Goal: Communication & Community: Share content

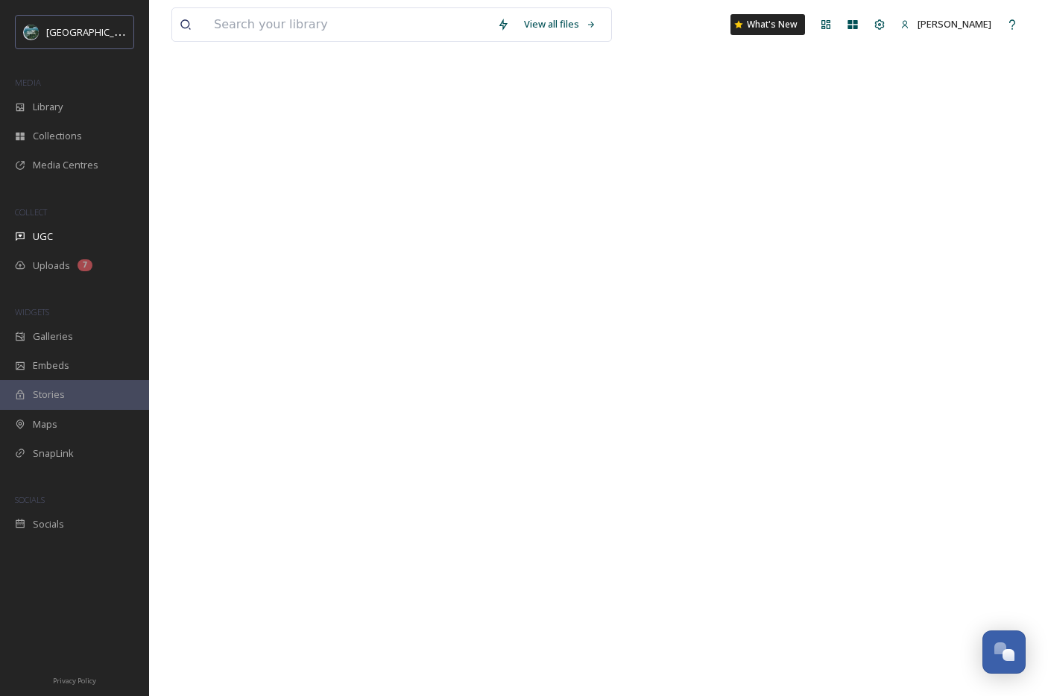
scroll to position [4400, 0]
click at [54, 114] on div "Library" at bounding box center [74, 106] width 149 height 29
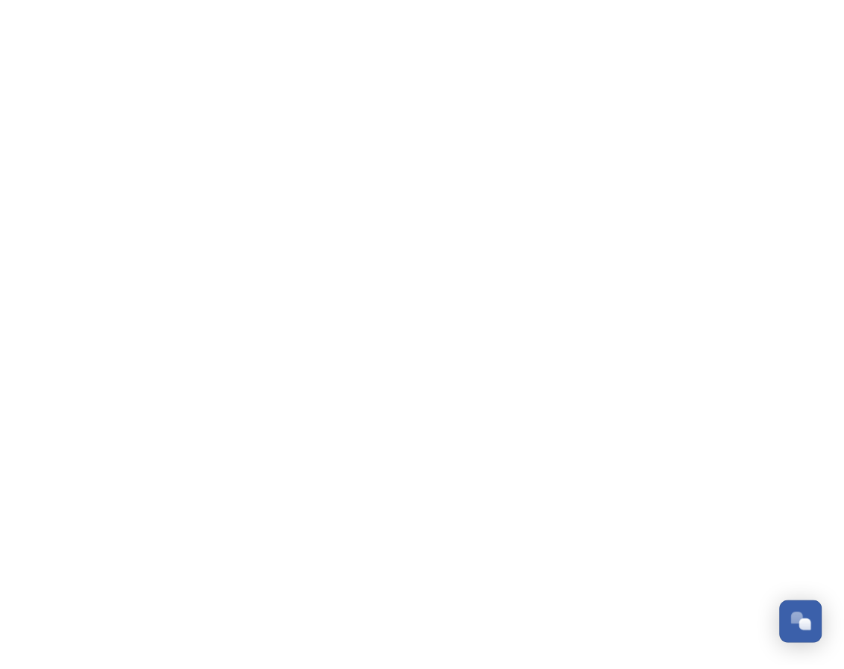
scroll to position [4385, 0]
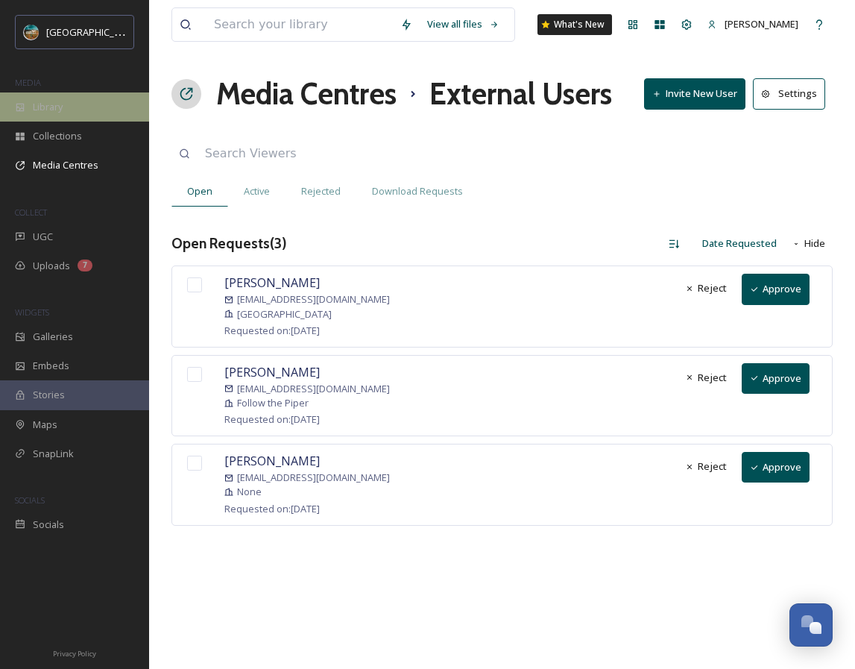
click at [54, 104] on span "Library" at bounding box center [48, 107] width 30 height 14
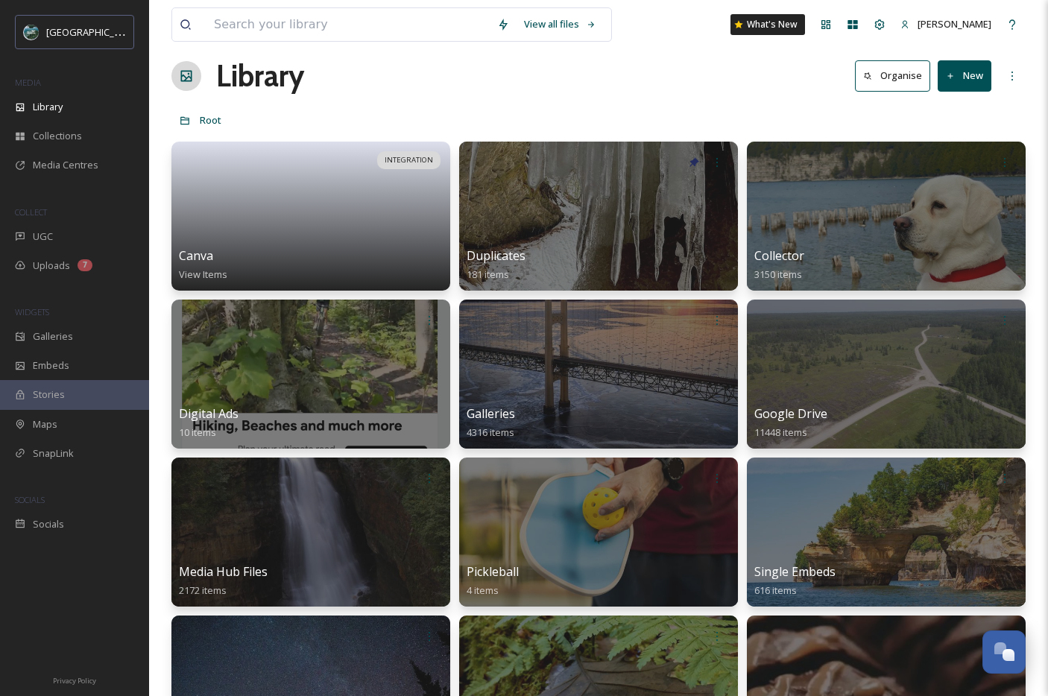
scroll to position [19, 0]
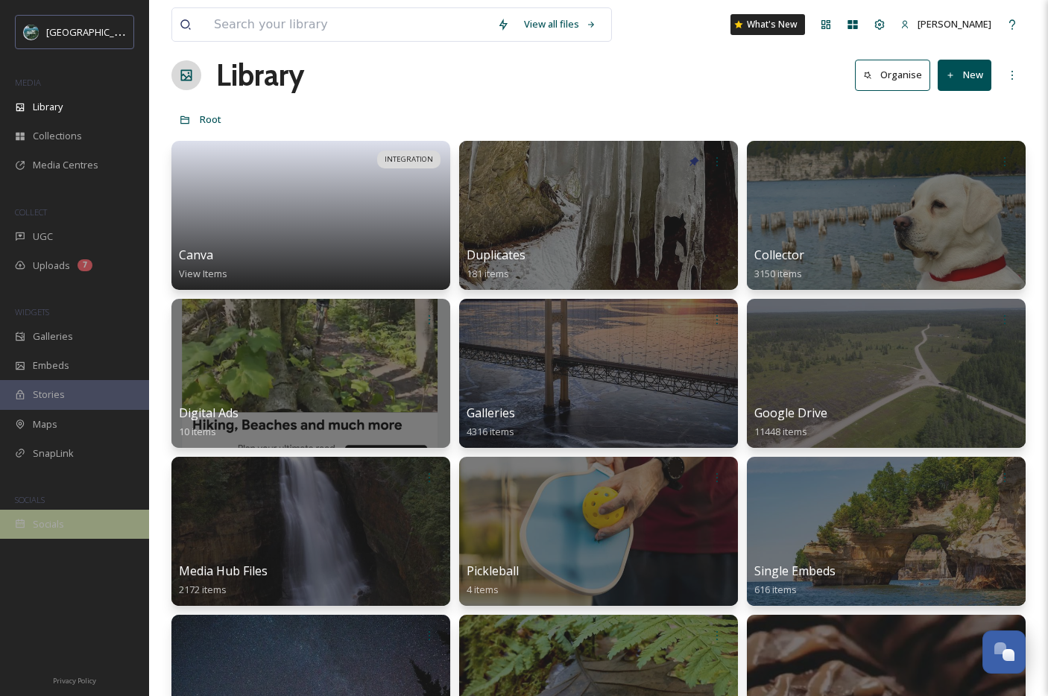
click at [59, 523] on span "Socials" at bounding box center [48, 524] width 31 height 14
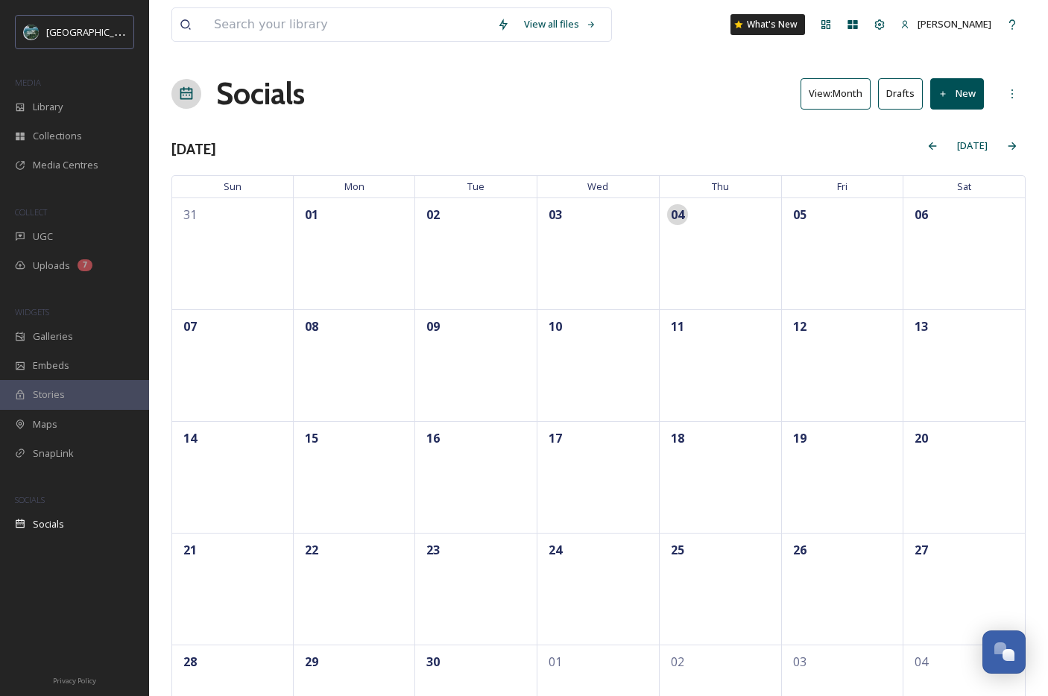
click at [945, 100] on button "New" at bounding box center [957, 93] width 54 height 31
click at [949, 138] on div "Post" at bounding box center [954, 128] width 57 height 29
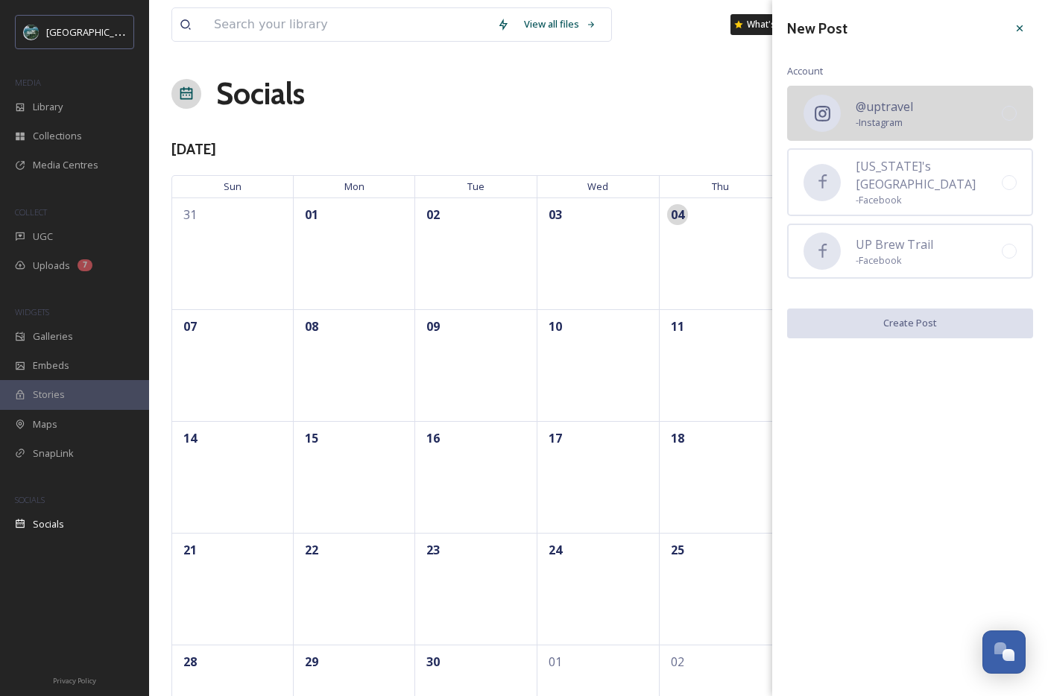
click at [985, 125] on div "@uptravel - Instagram" at bounding box center [910, 113] width 246 height 55
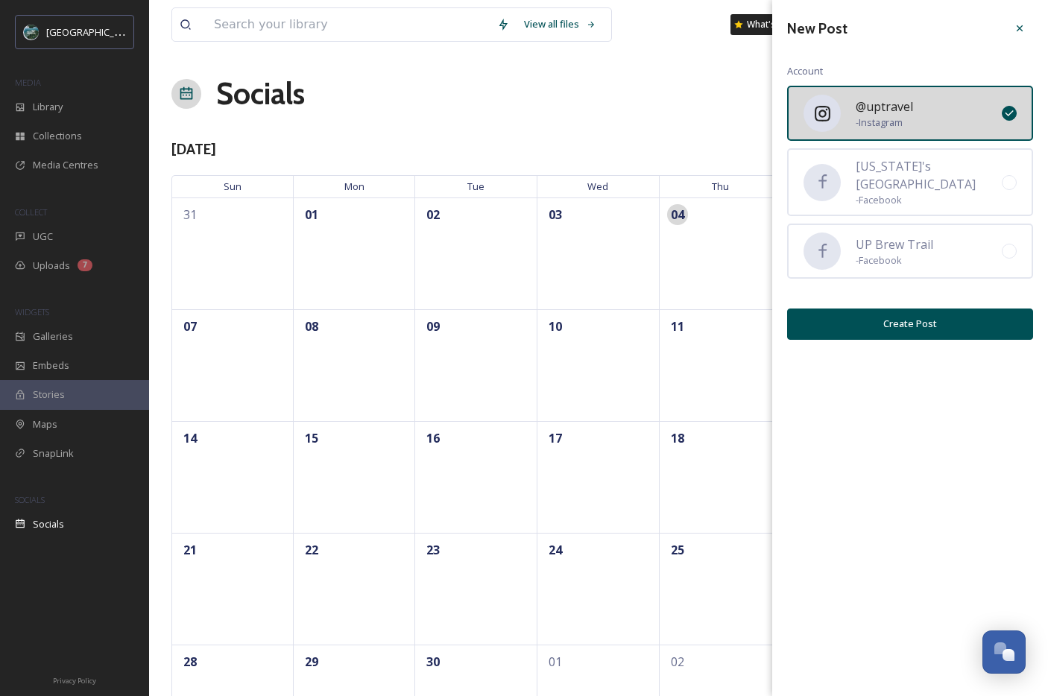
click at [946, 333] on button "Create Post" at bounding box center [910, 324] width 246 height 31
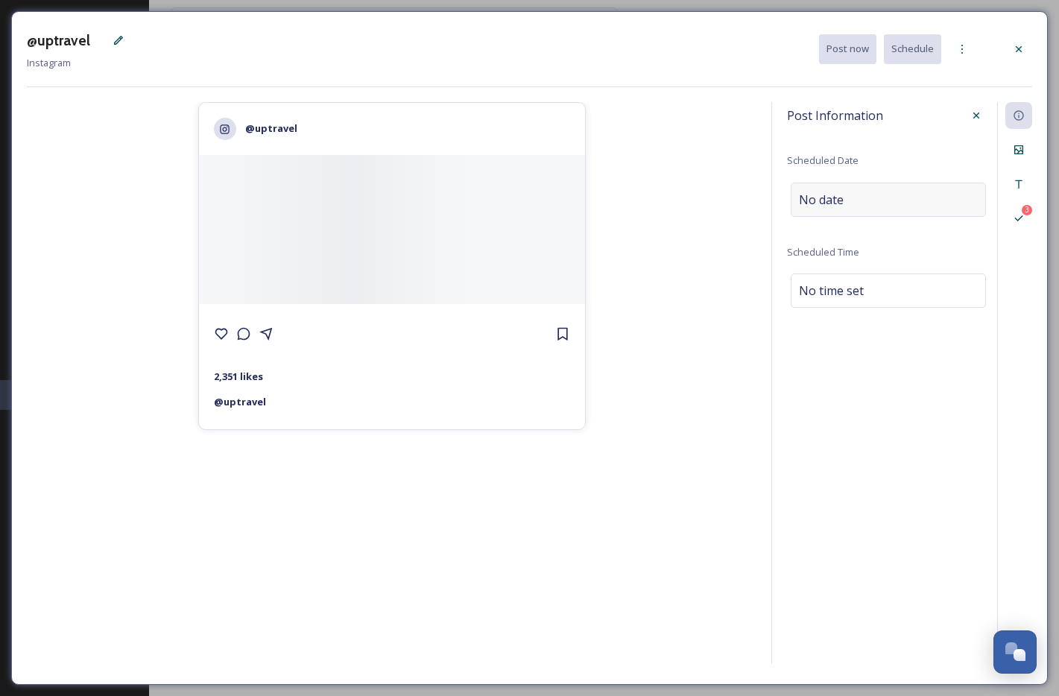
click at [893, 204] on div "No date" at bounding box center [888, 200] width 195 height 34
click at [961, 46] on icon at bounding box center [963, 49] width 12 height 12
click at [1019, 49] on icon at bounding box center [1019, 49] width 6 height 6
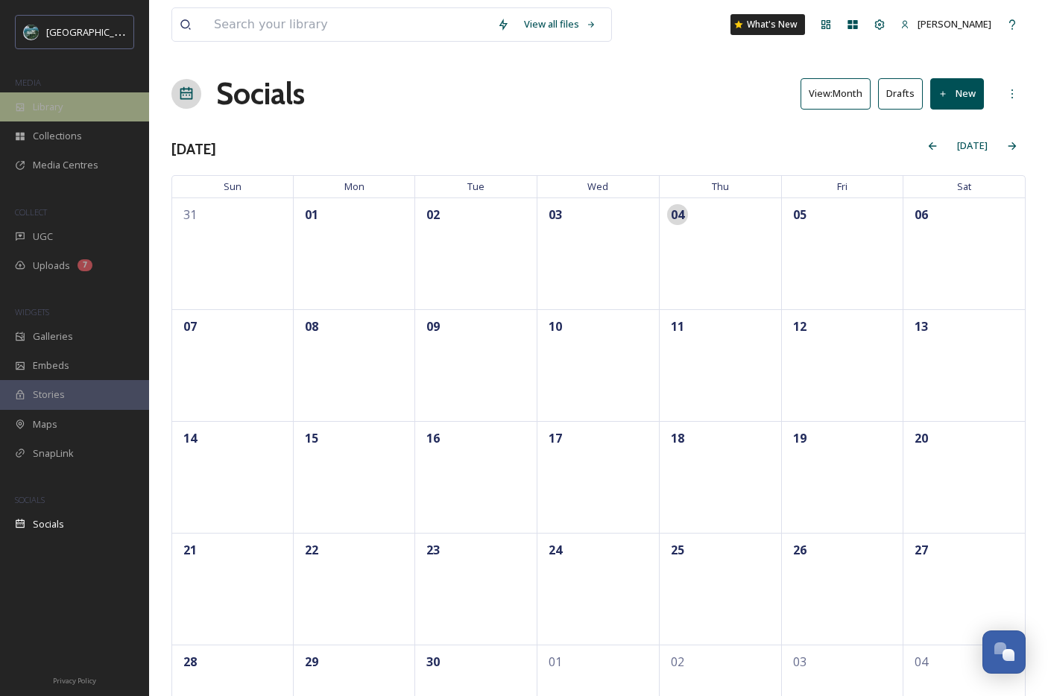
click at [63, 118] on div "Library" at bounding box center [74, 106] width 149 height 29
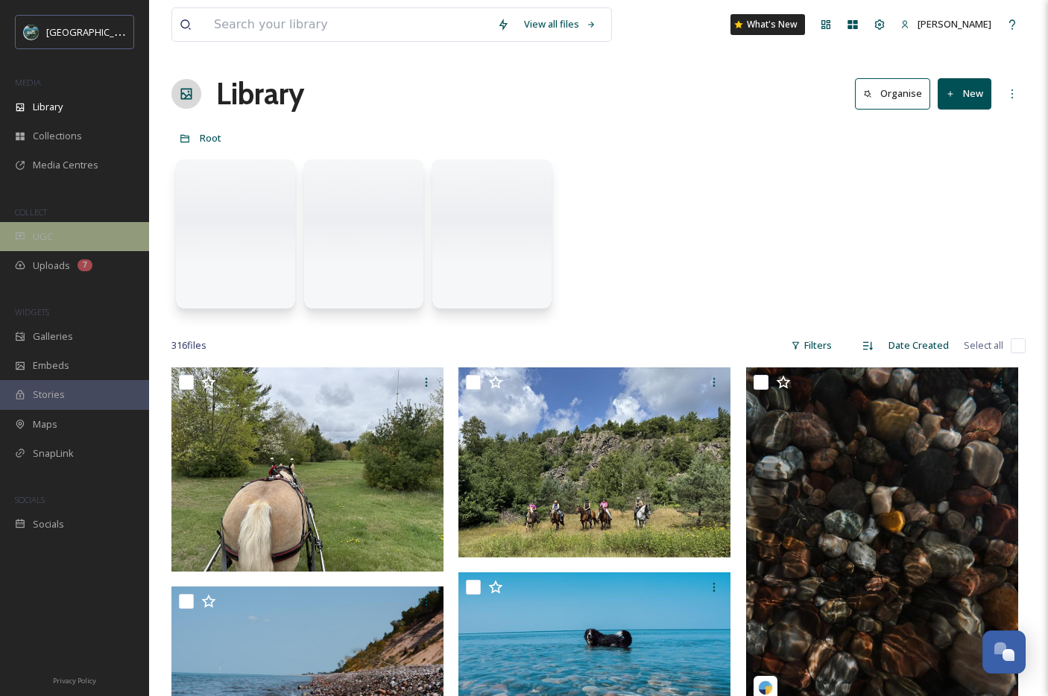
click at [86, 238] on div "UGC" at bounding box center [74, 236] width 149 height 29
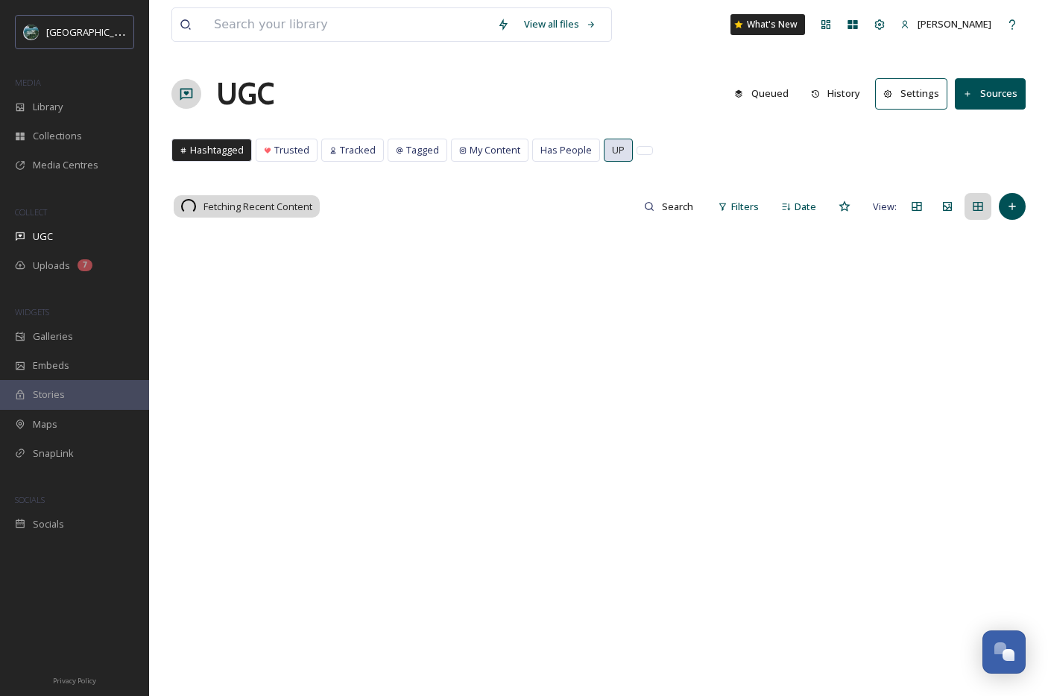
click at [614, 149] on span "UP" at bounding box center [618, 150] width 13 height 14
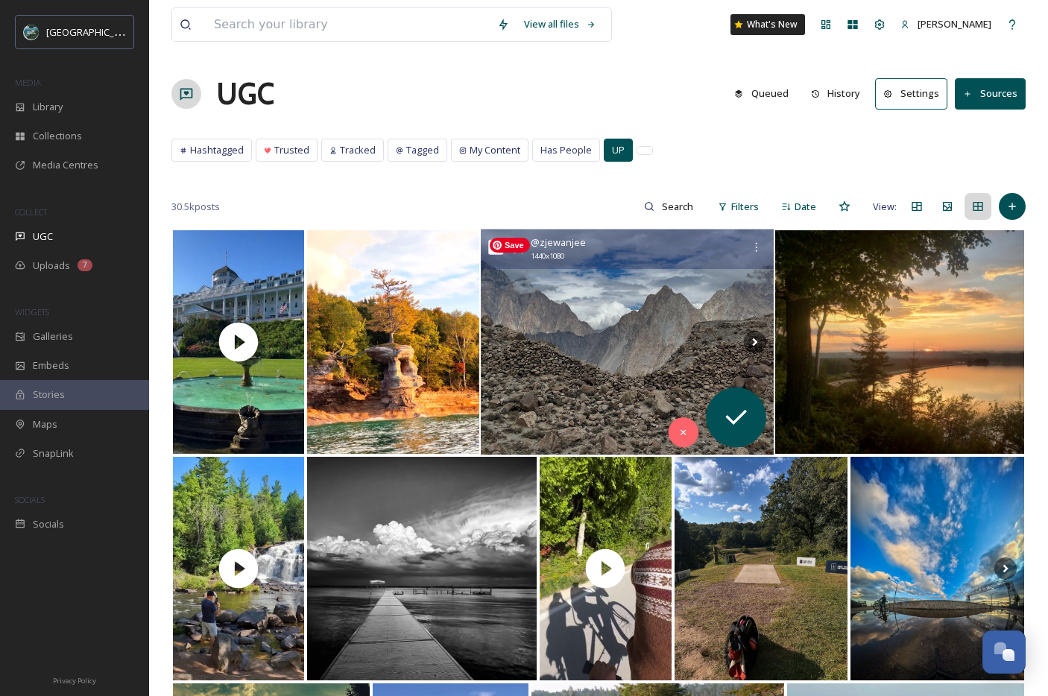
click at [575, 371] on img at bounding box center [627, 343] width 293 height 226
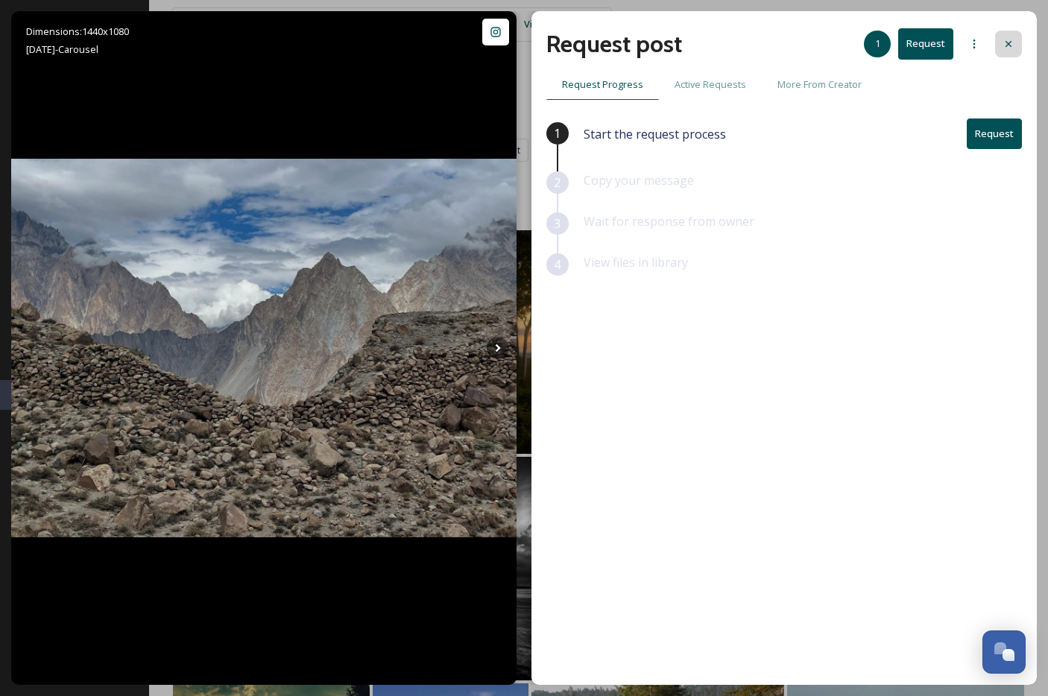
click at [1011, 45] on icon at bounding box center [1009, 44] width 12 height 12
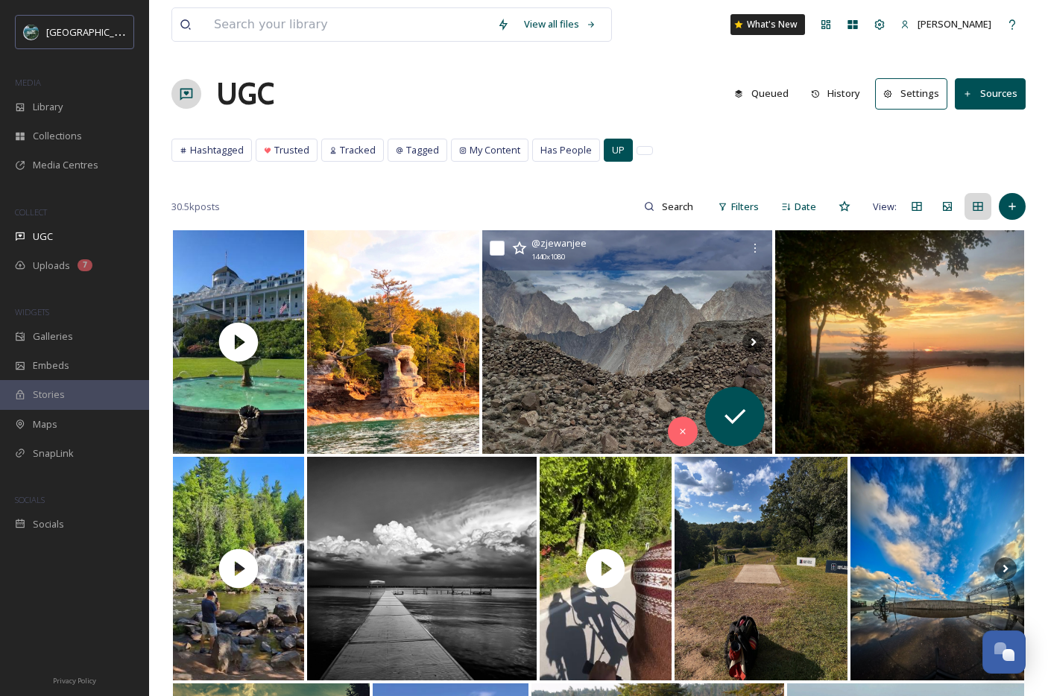
click at [612, 148] on span "UP" at bounding box center [618, 150] width 13 height 14
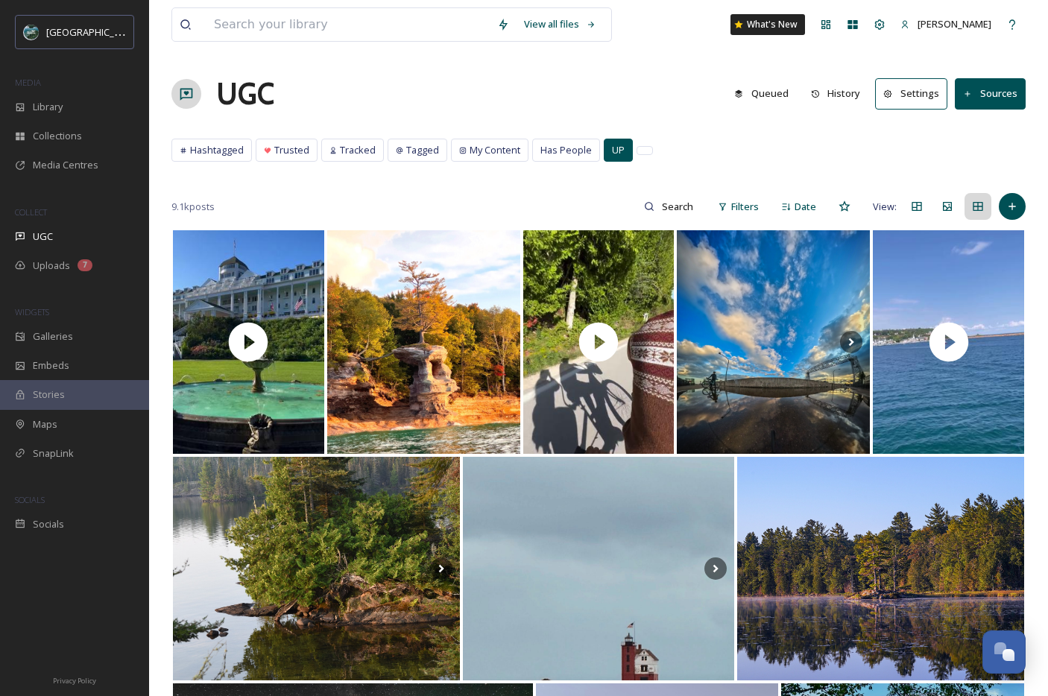
click at [612, 152] on span "UP" at bounding box center [618, 150] width 13 height 14
click at [66, 242] on div "UGC" at bounding box center [74, 236] width 149 height 29
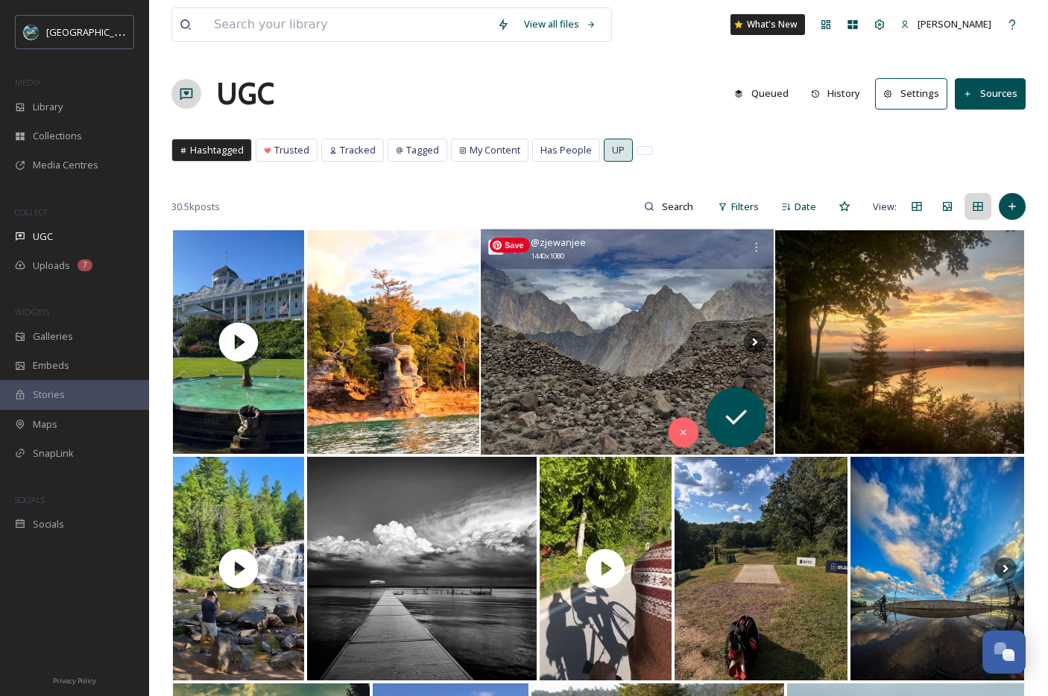
click at [637, 343] on img at bounding box center [627, 343] width 293 height 226
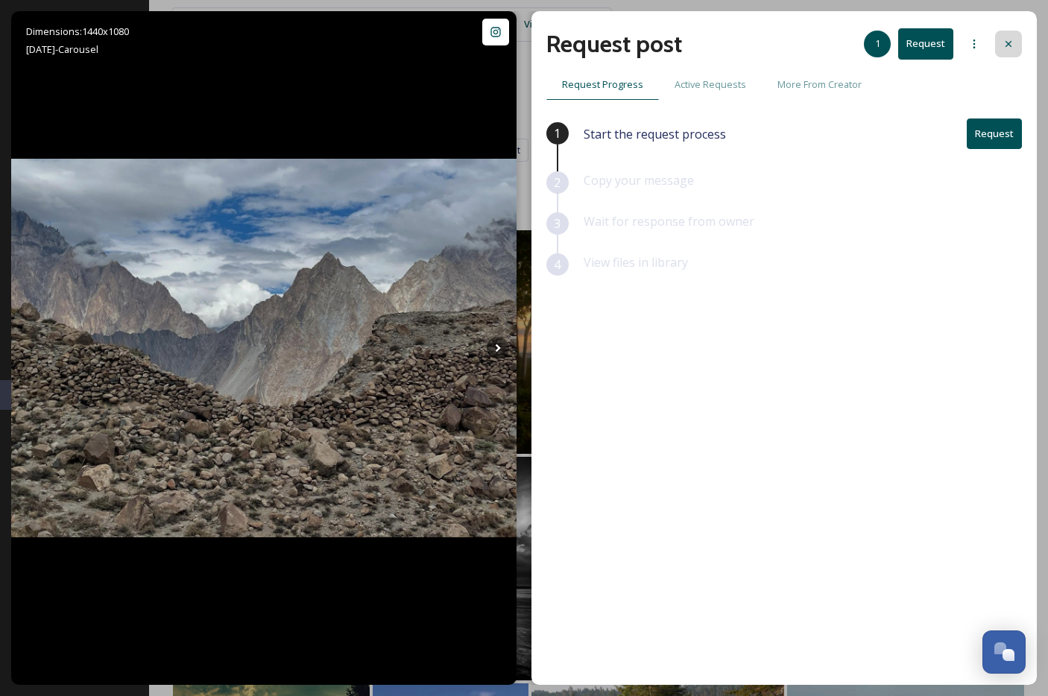
click at [1003, 47] on icon at bounding box center [1009, 44] width 12 height 12
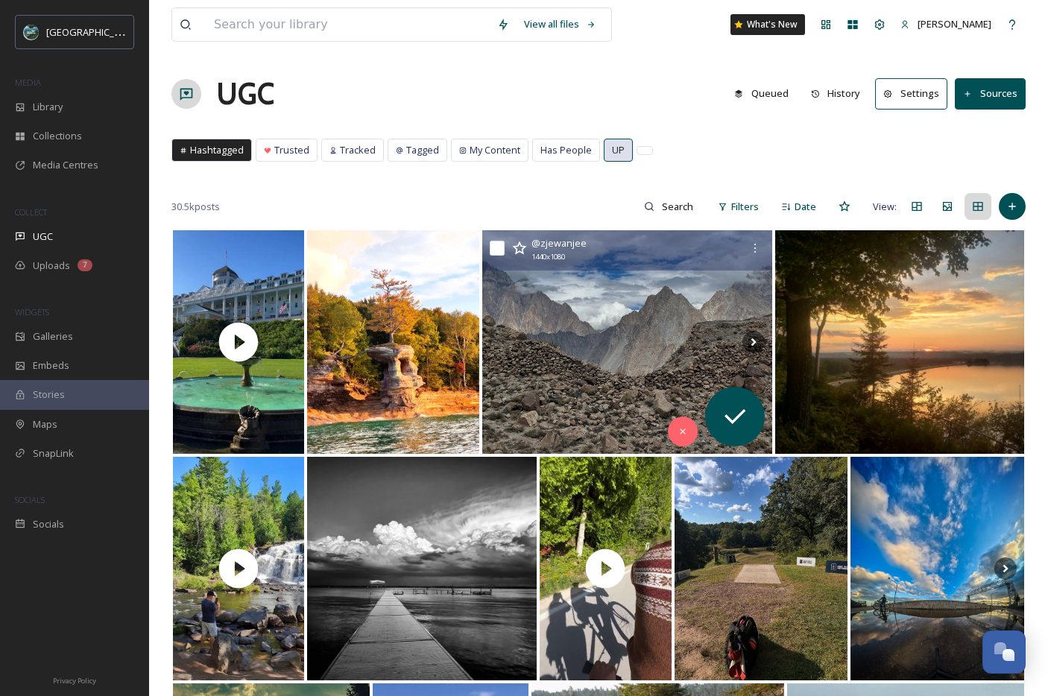
click at [615, 145] on span "UP" at bounding box center [618, 150] width 13 height 14
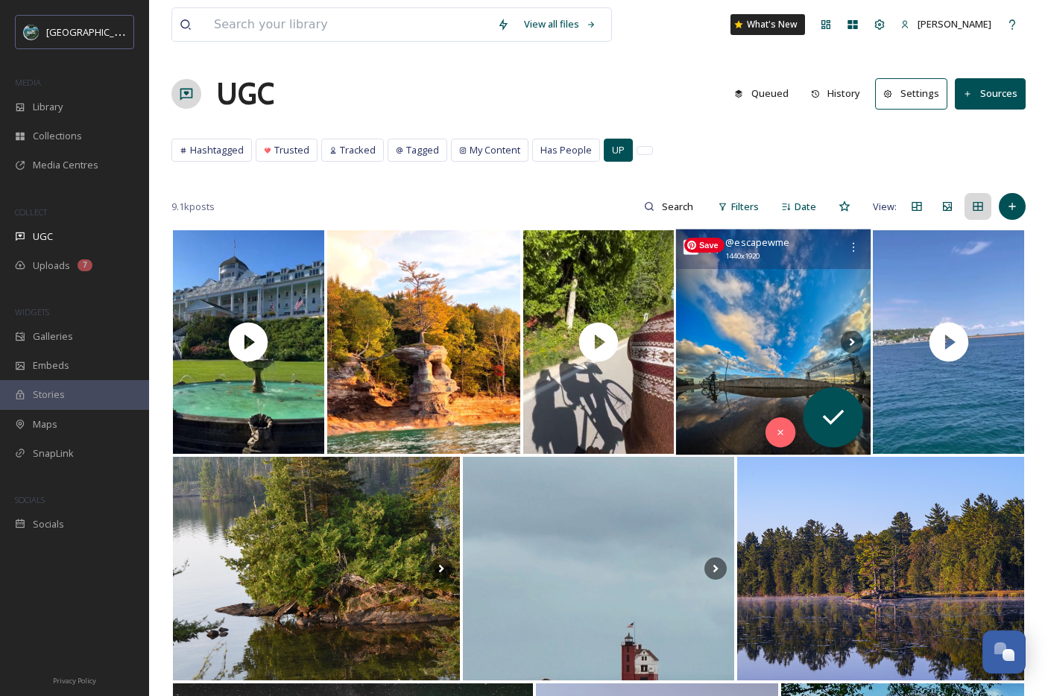
click at [753, 332] on img at bounding box center [773, 343] width 195 height 226
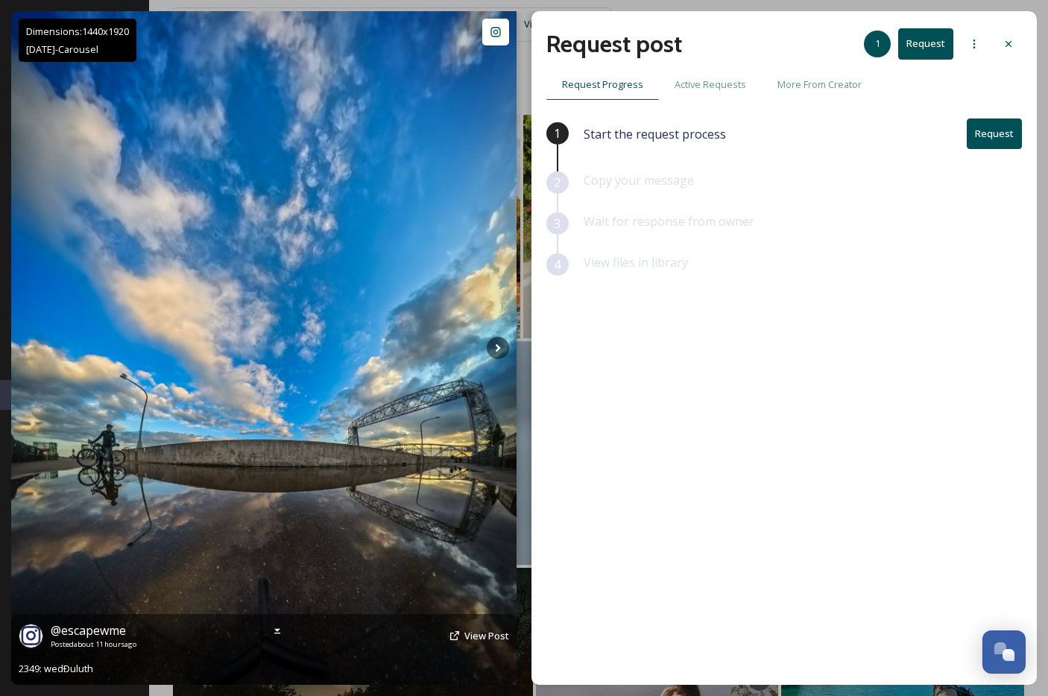
scroll to position [116, 0]
click at [483, 638] on span "View Post" at bounding box center [486, 635] width 45 height 13
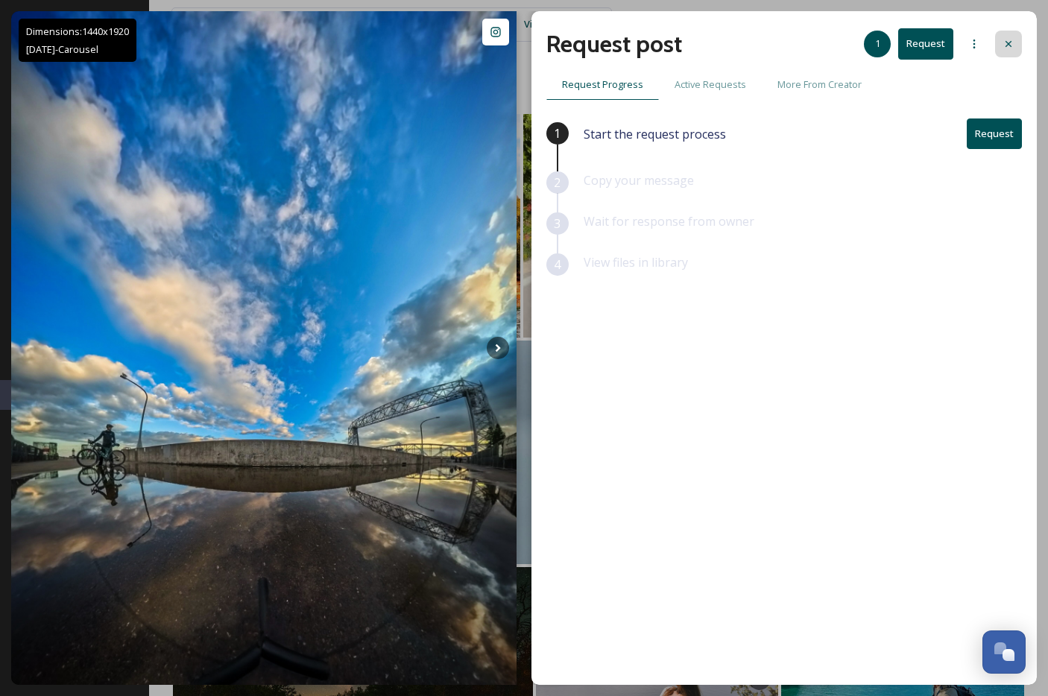
click at [1009, 45] on icon at bounding box center [1009, 44] width 6 height 6
click at [1009, 45] on div "View all files What's New Amber Pipp" at bounding box center [598, 24] width 854 height 49
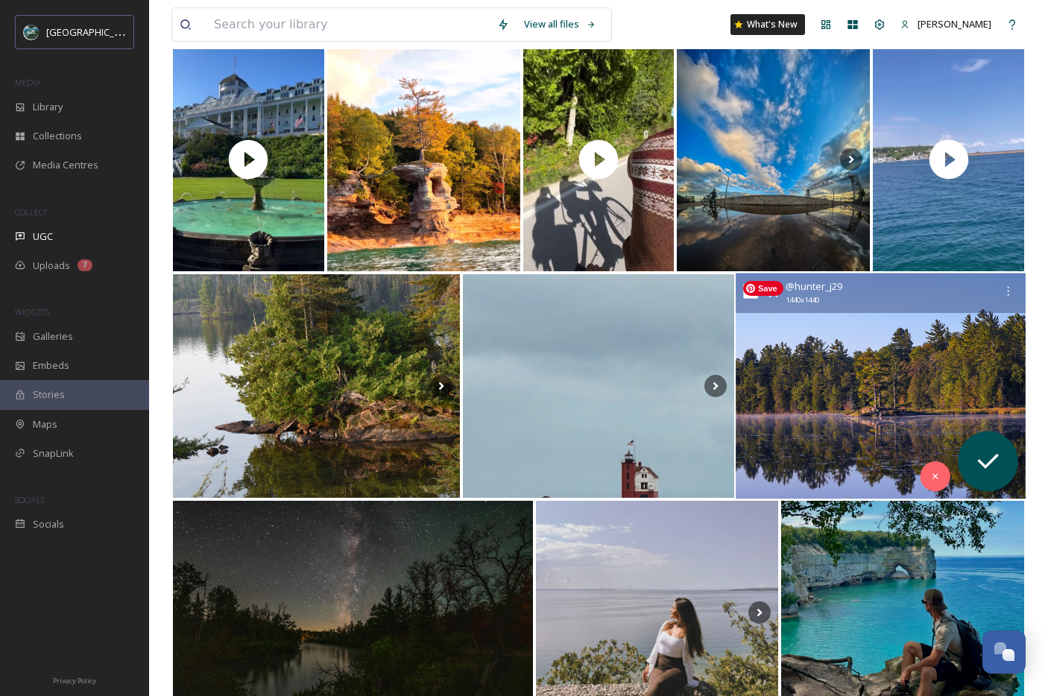
scroll to position [200, 0]
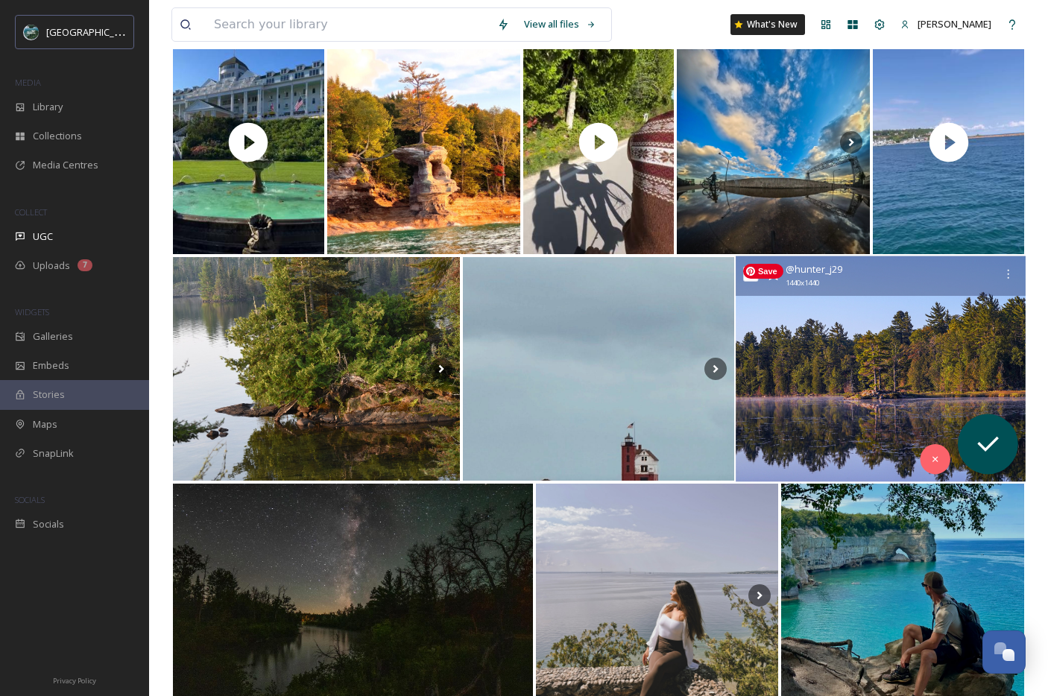
click at [844, 350] on img at bounding box center [881, 369] width 290 height 226
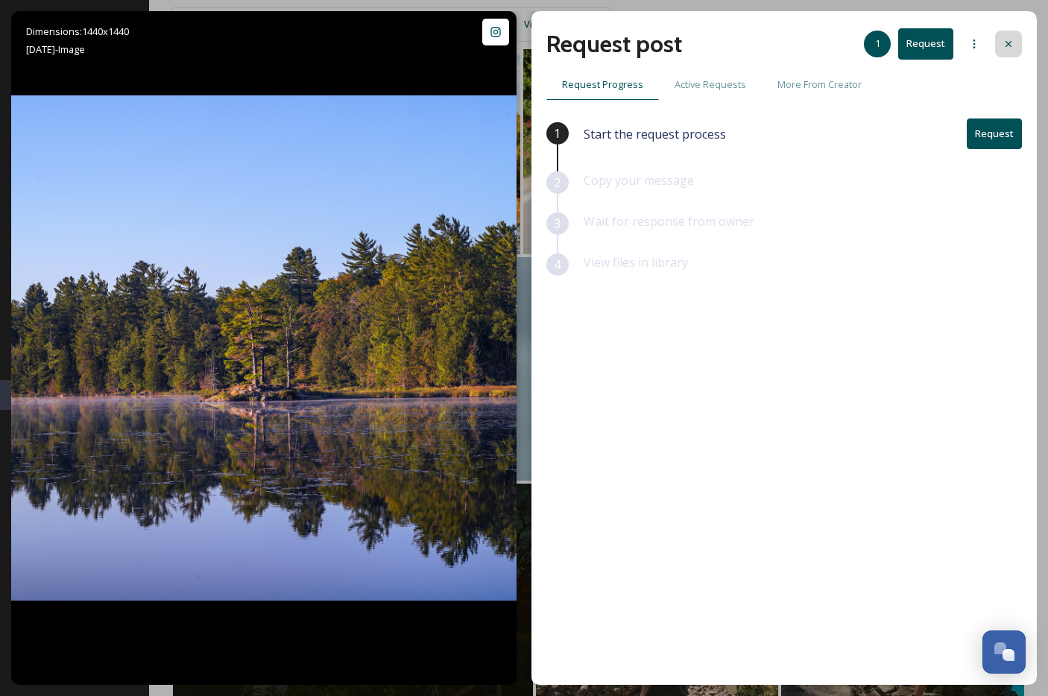
click at [1003, 41] on icon at bounding box center [1009, 44] width 12 height 12
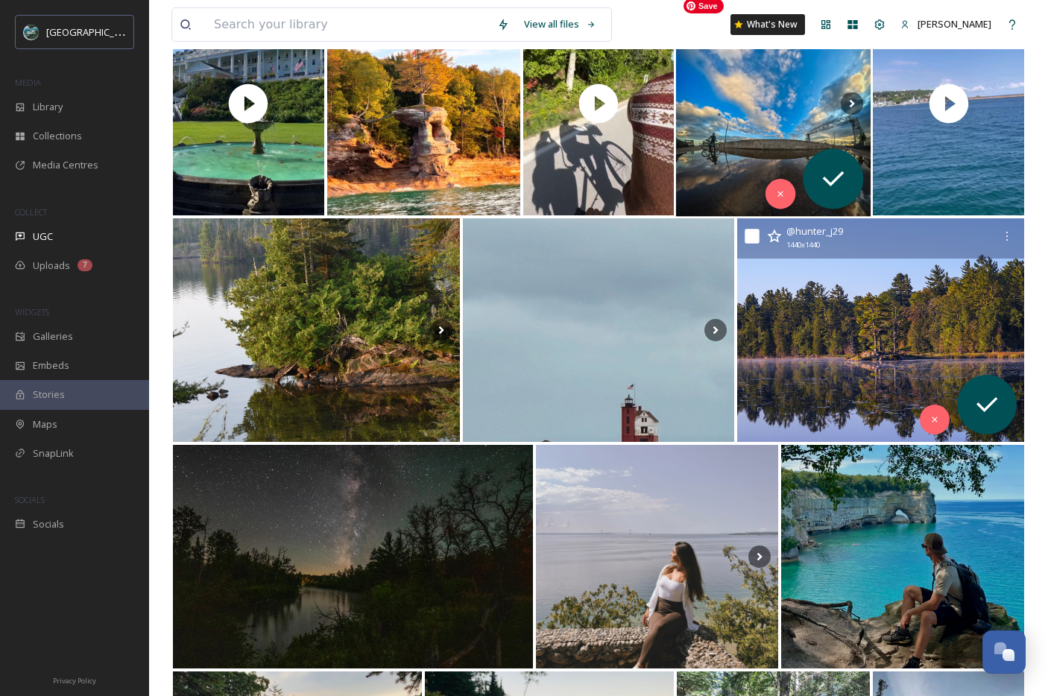
scroll to position [242, 0]
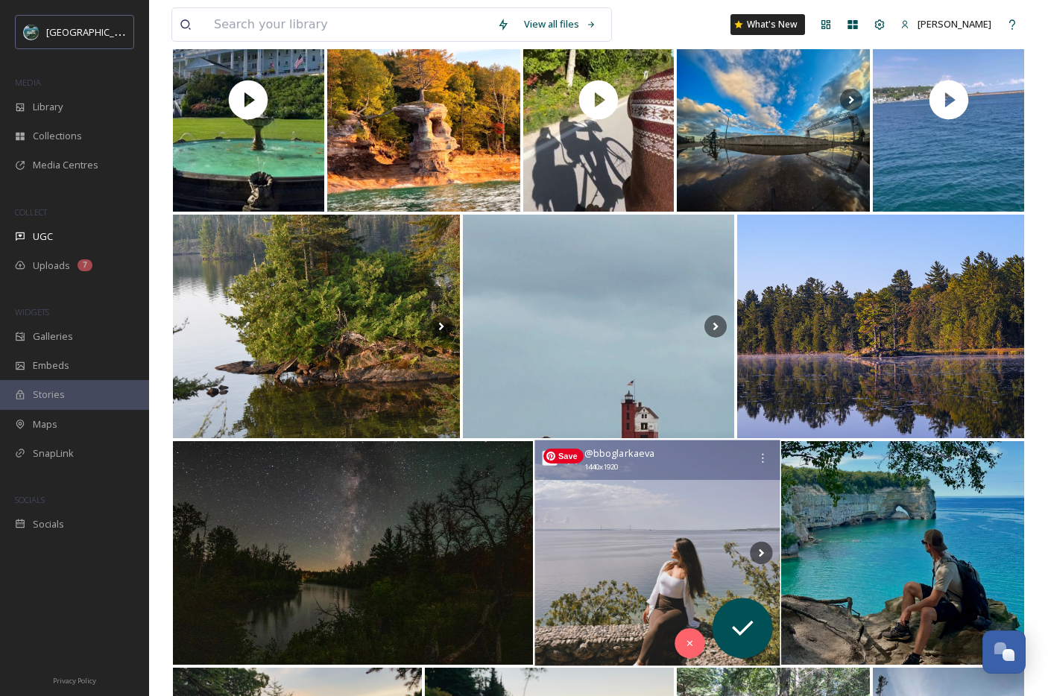
click at [638, 555] on img at bounding box center [657, 554] width 245 height 226
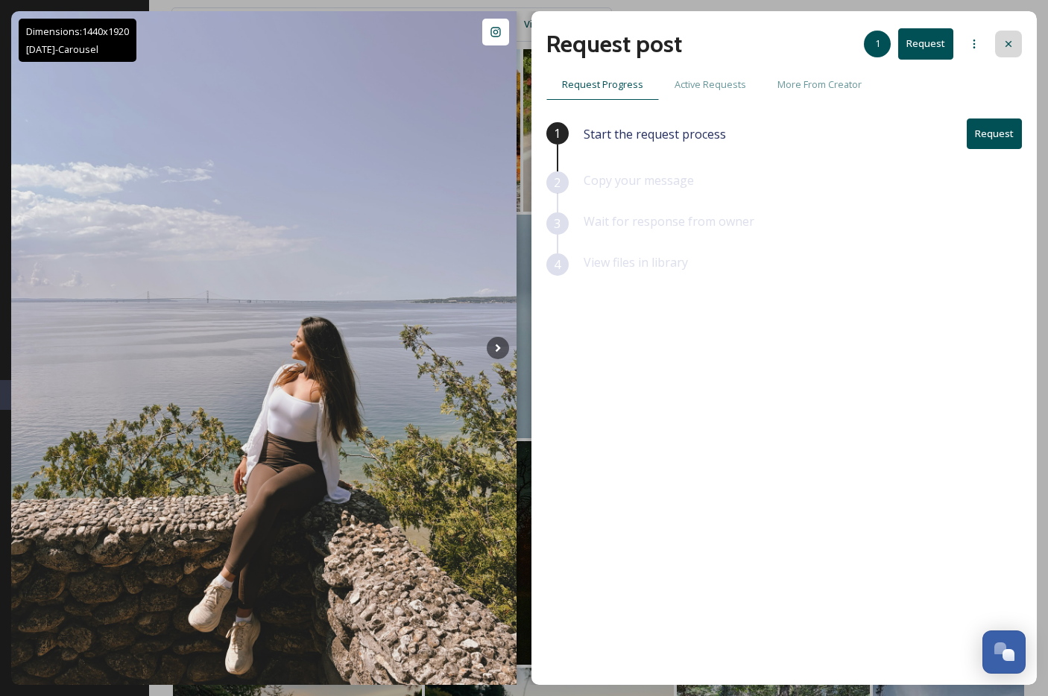
click at [1013, 51] on div at bounding box center [1008, 44] width 27 height 27
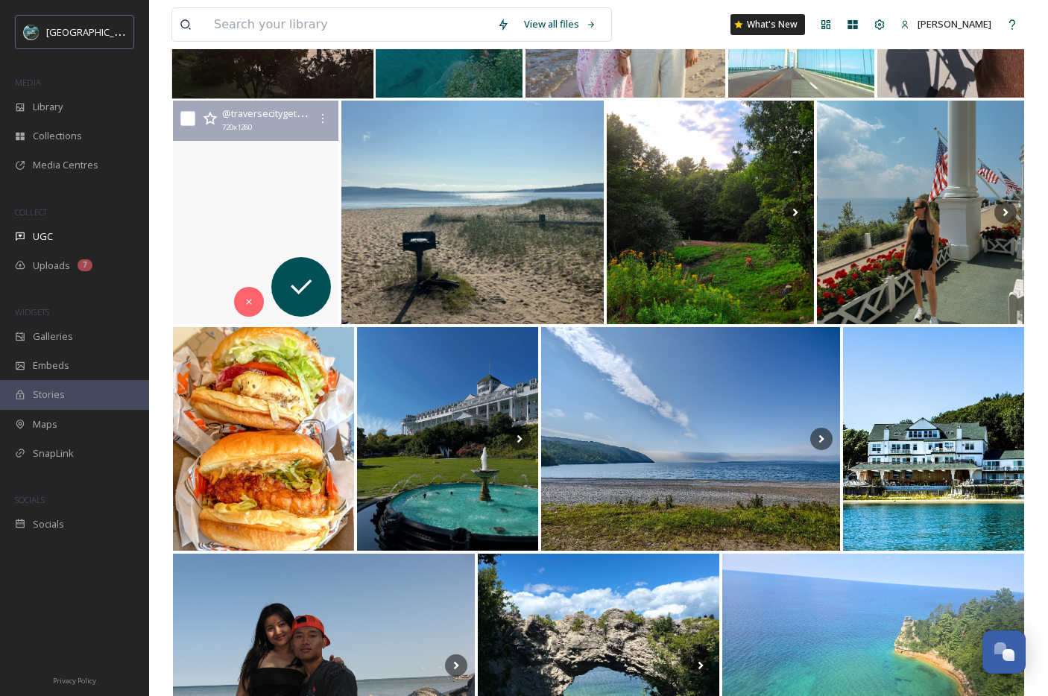
scroll to position [1566, 0]
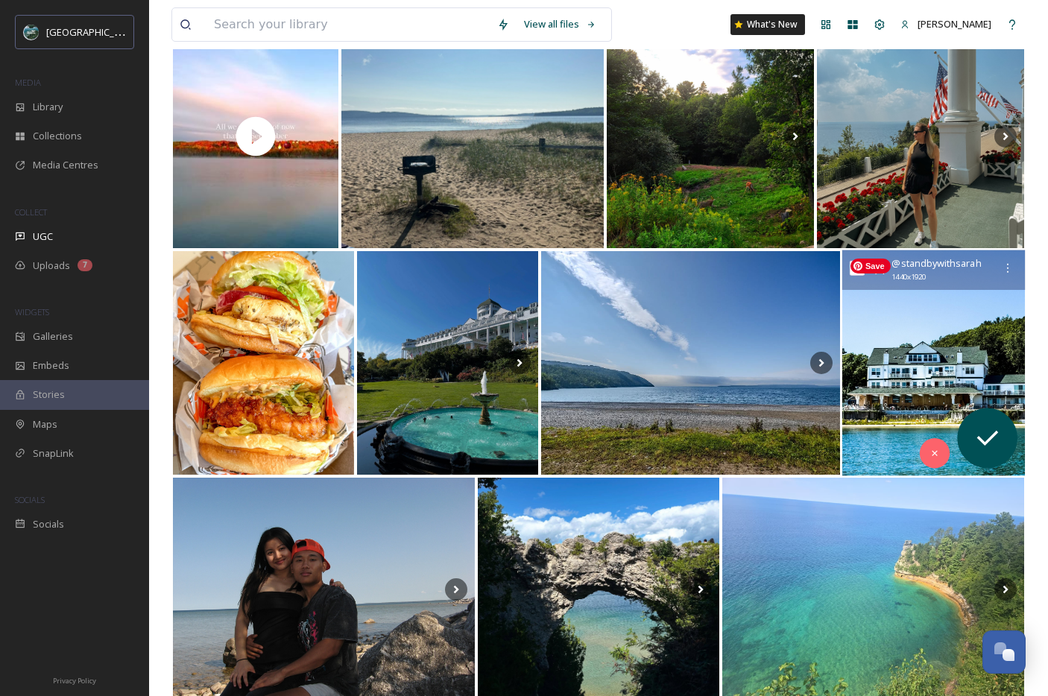
click at [949, 341] on img at bounding box center [933, 363] width 183 height 226
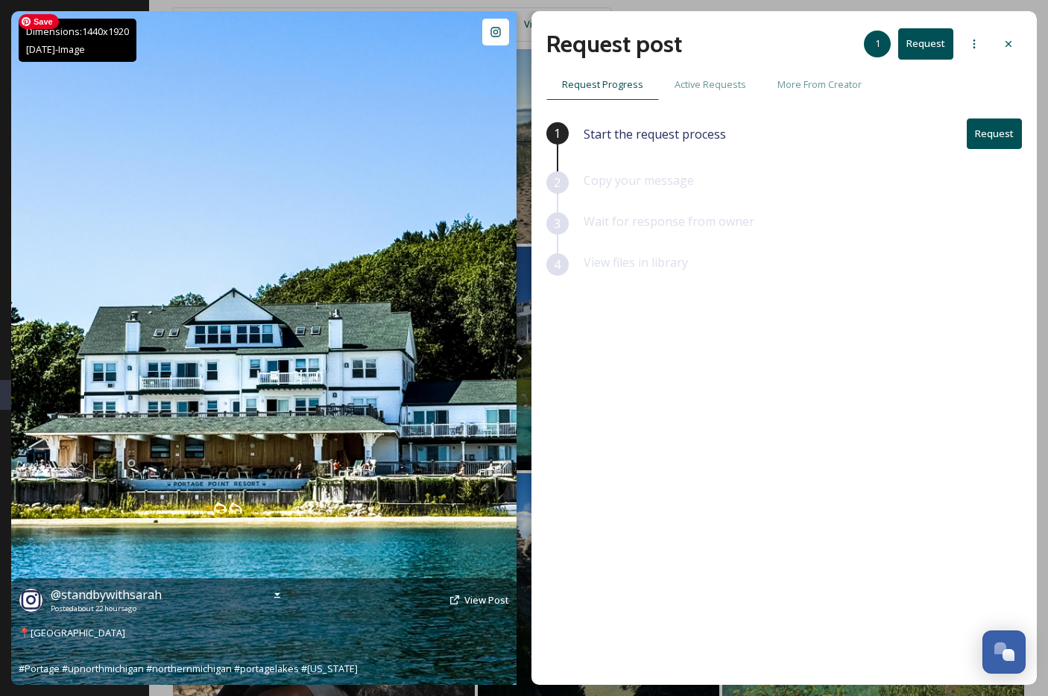
scroll to position [1687, 0]
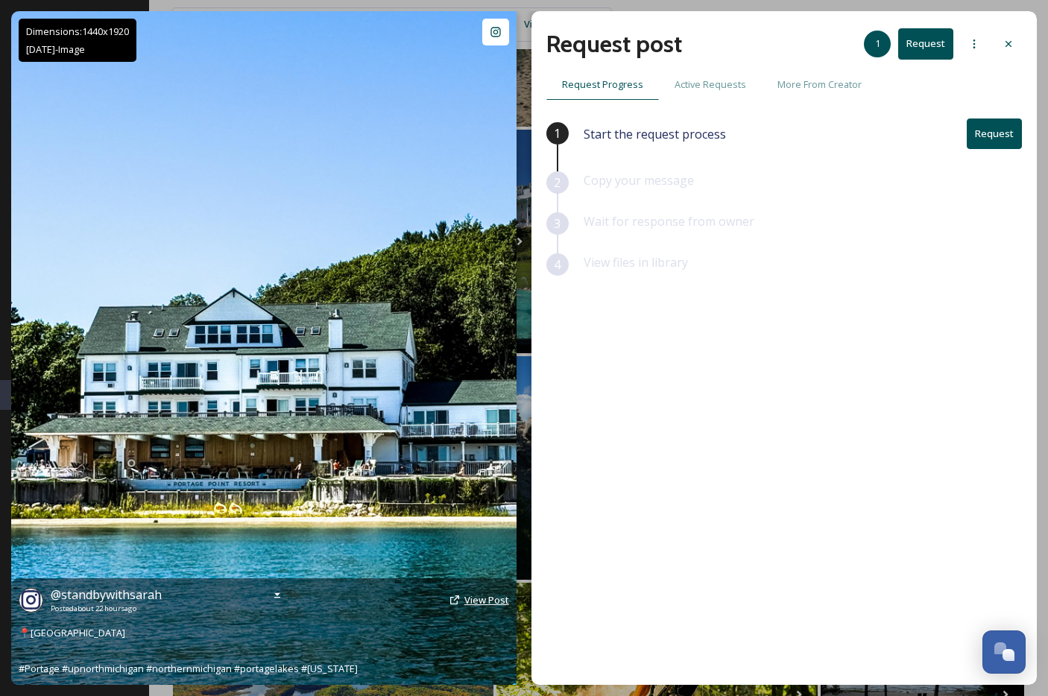
click at [491, 601] on span "View Post" at bounding box center [486, 599] width 45 height 13
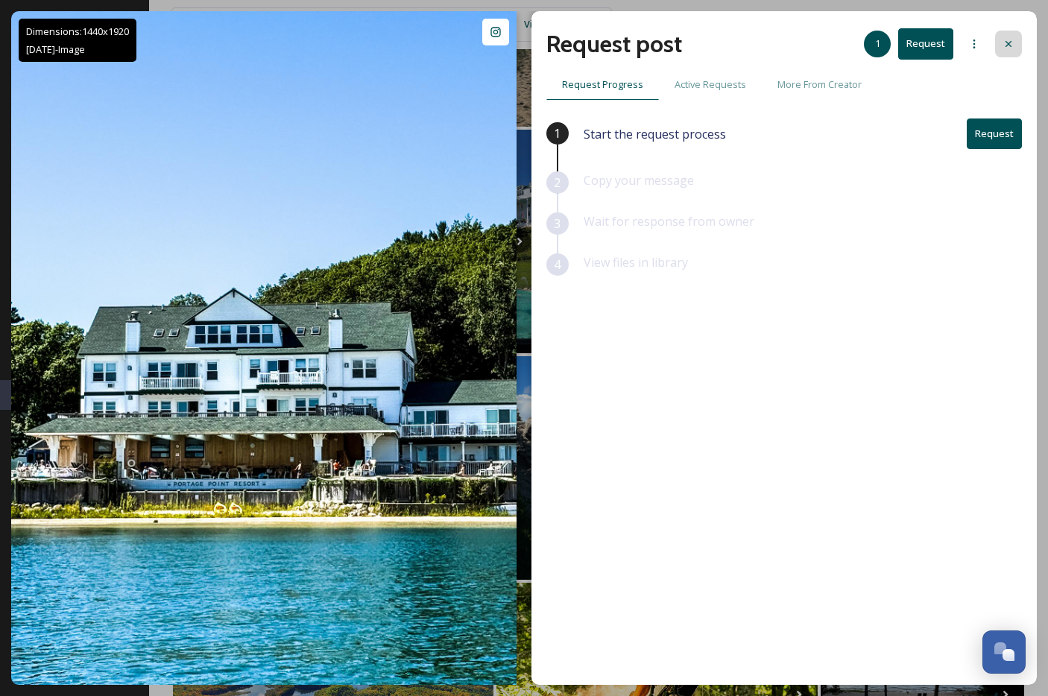
click at [1010, 45] on icon at bounding box center [1009, 44] width 6 height 6
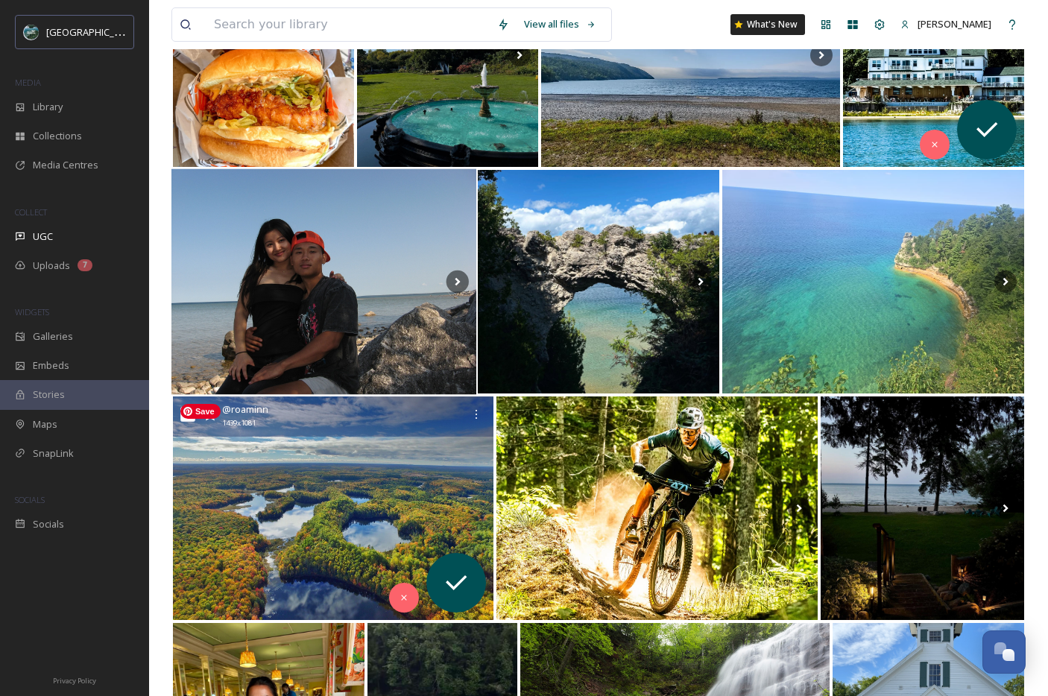
scroll to position [1878, 0]
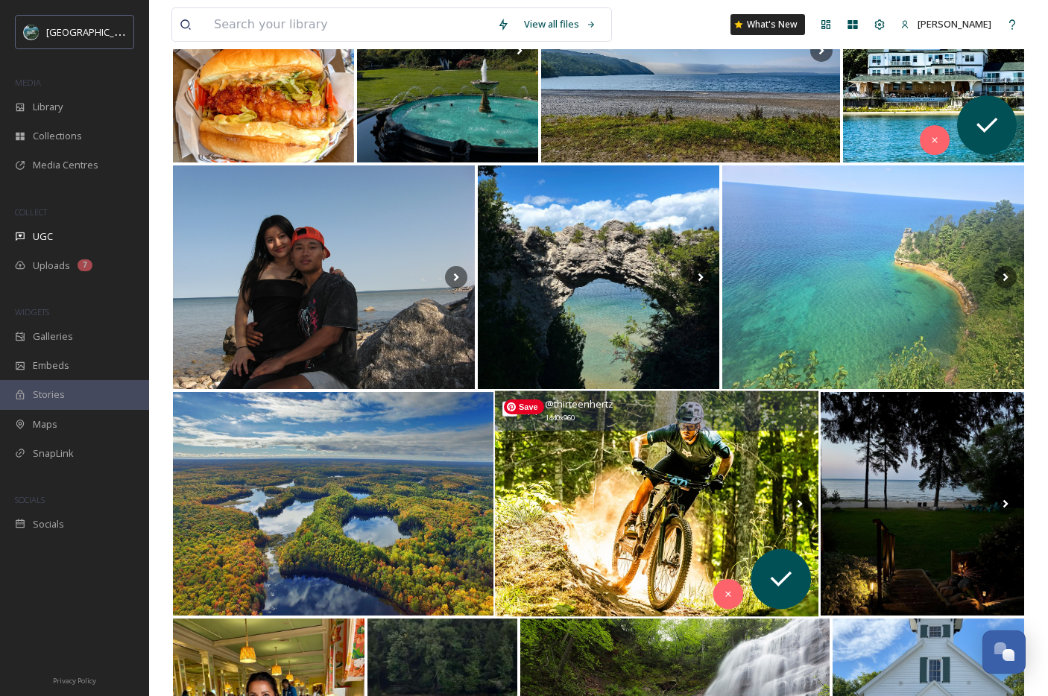
click at [608, 488] on img at bounding box center [657, 504] width 324 height 226
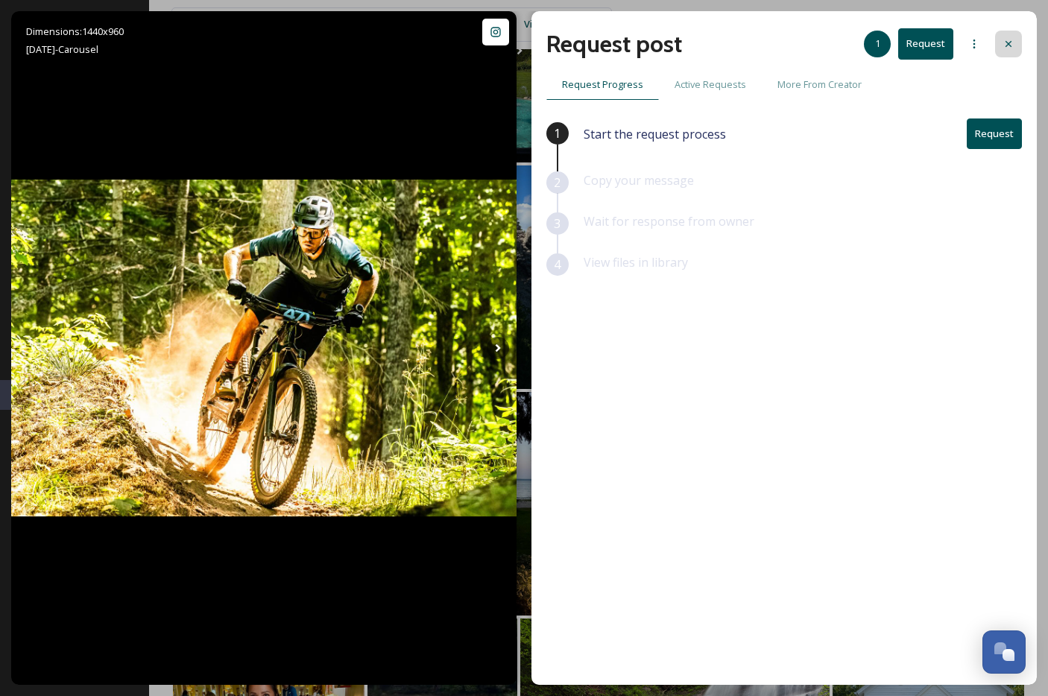
click at [1003, 40] on icon at bounding box center [1009, 44] width 12 height 12
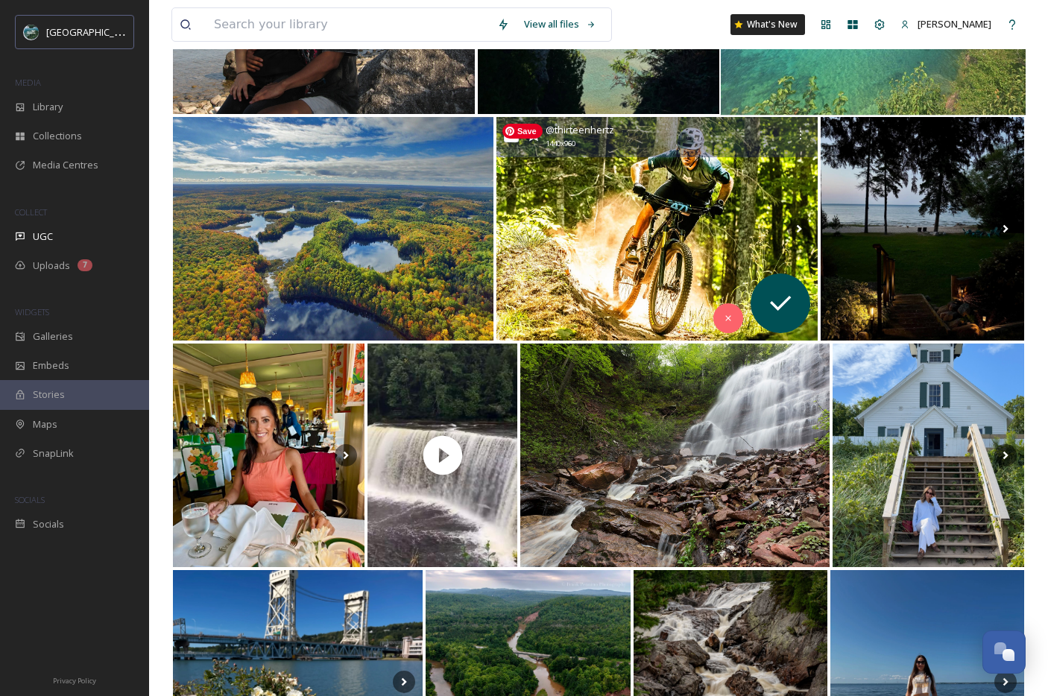
scroll to position [2154, 0]
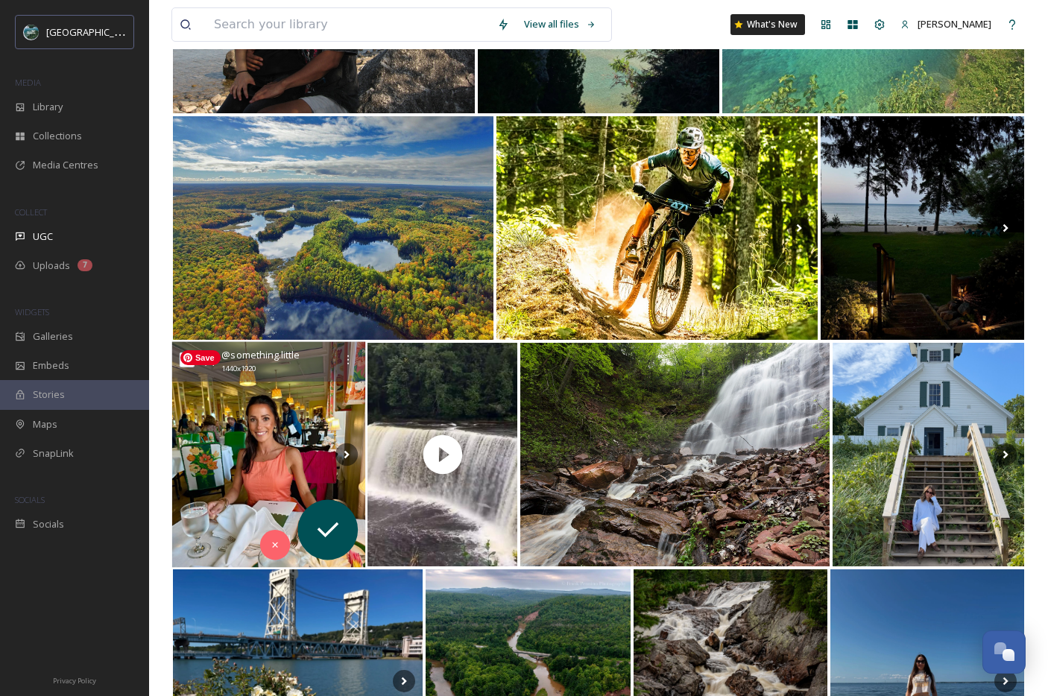
click at [259, 386] on img at bounding box center [269, 455] width 194 height 226
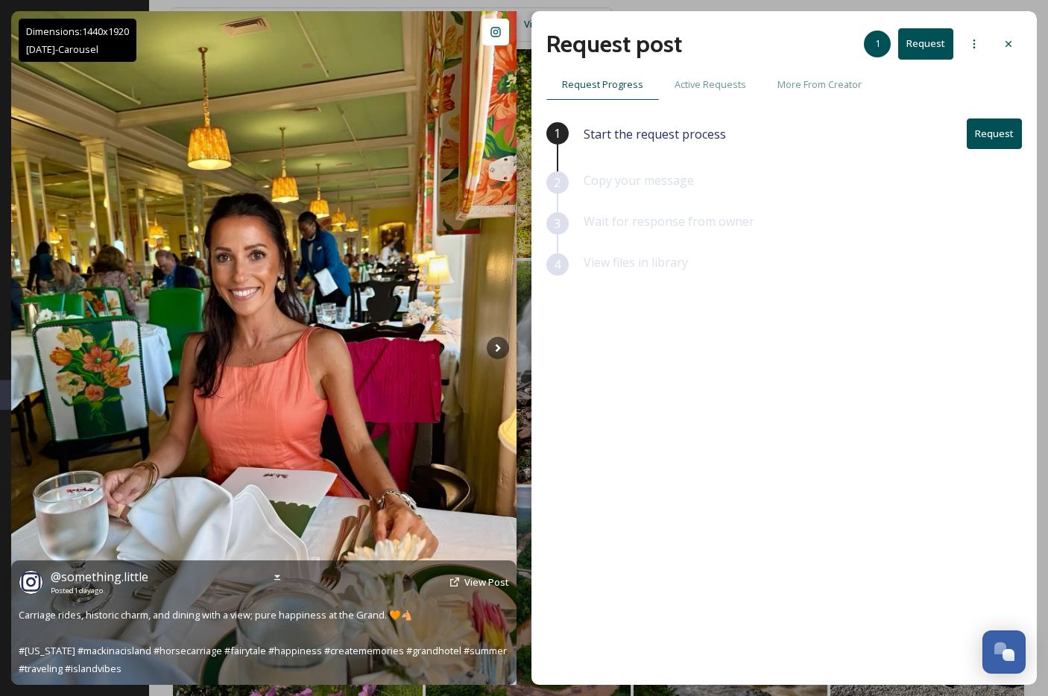
scroll to position [2304, 0]
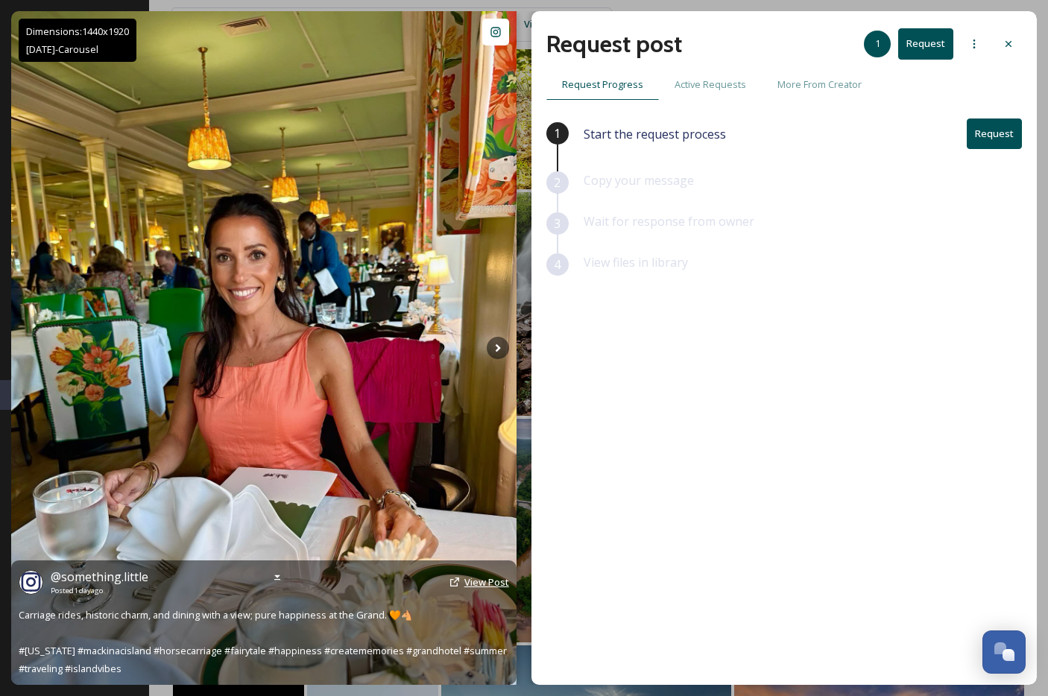
click at [493, 586] on span "View Post" at bounding box center [486, 582] width 45 height 13
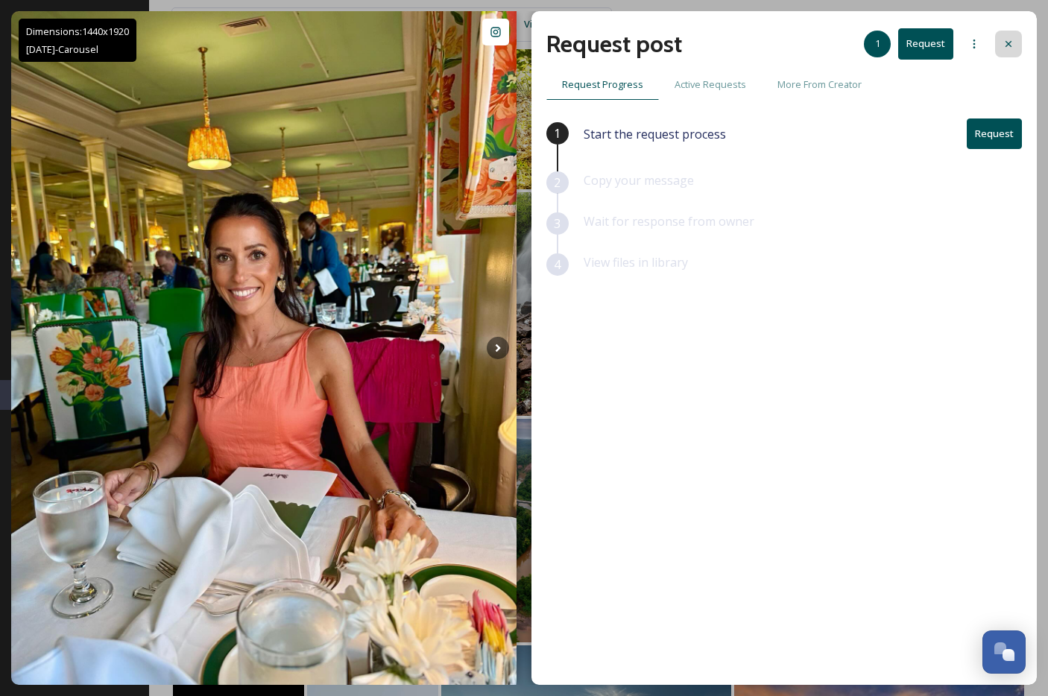
click at [1001, 49] on div at bounding box center [1008, 44] width 27 height 27
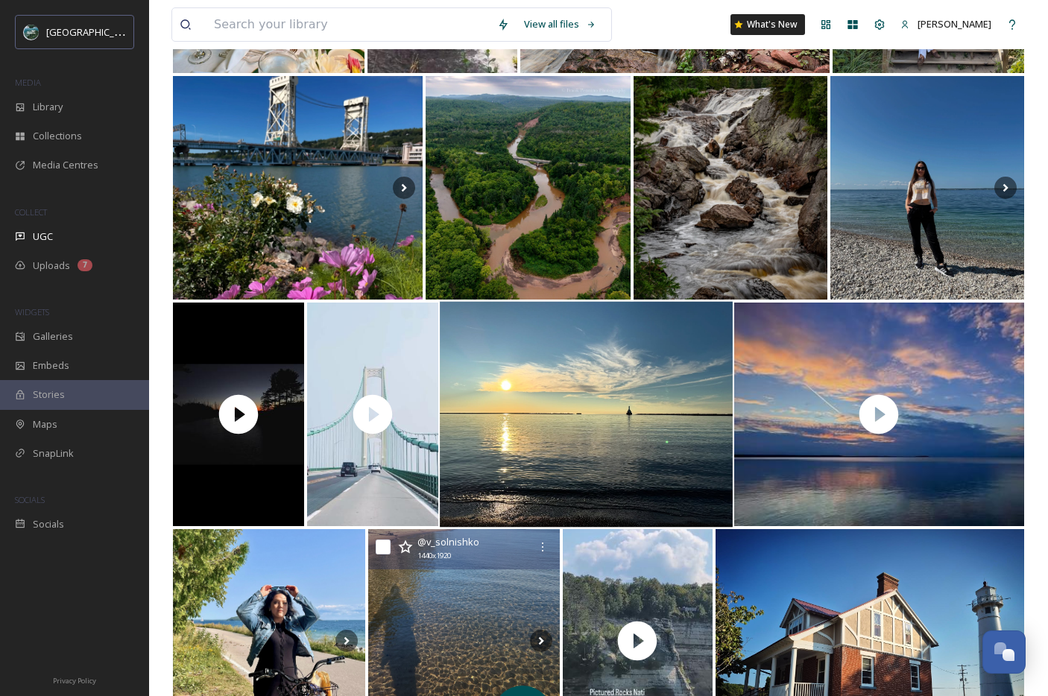
scroll to position [2670, 0]
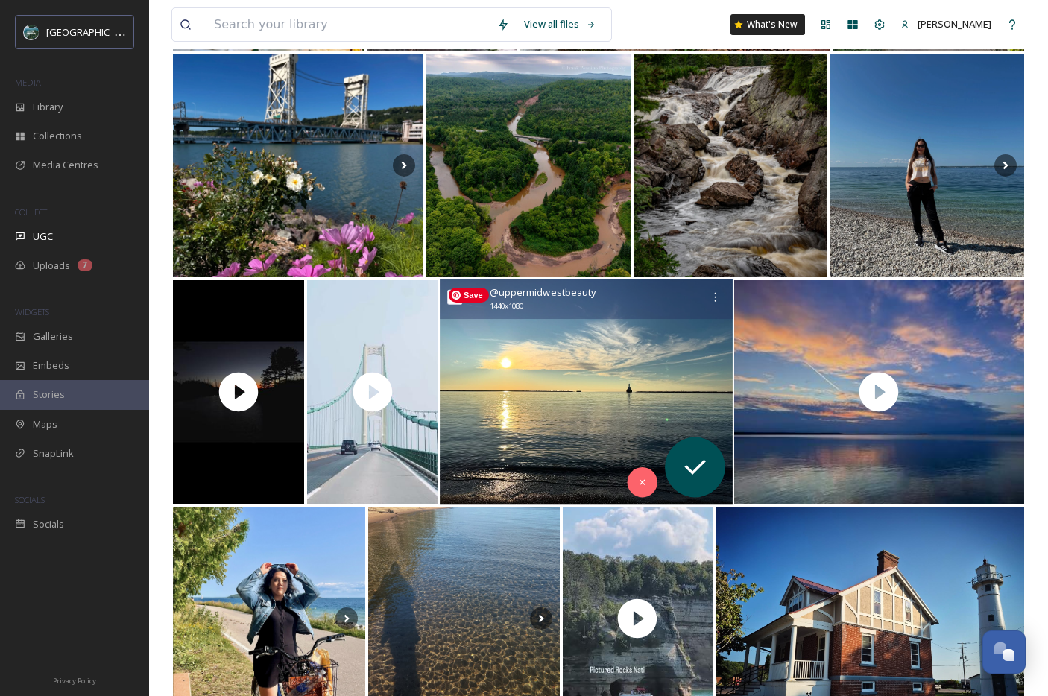
click at [549, 391] on img at bounding box center [586, 393] width 293 height 226
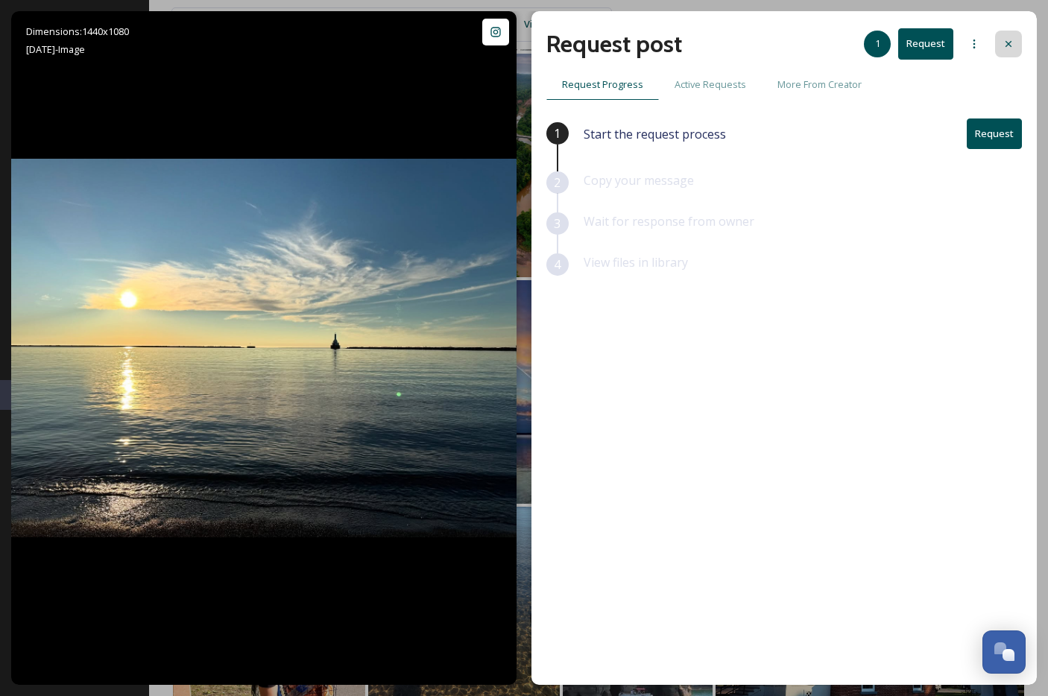
click at [1013, 48] on icon at bounding box center [1009, 44] width 12 height 12
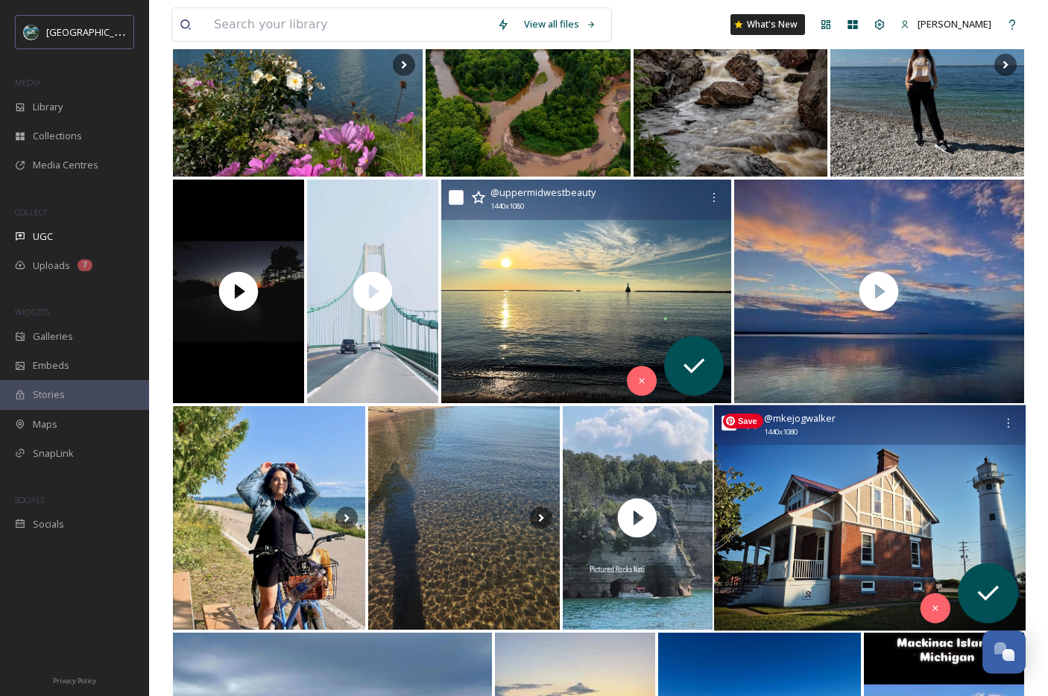
scroll to position [2774, 0]
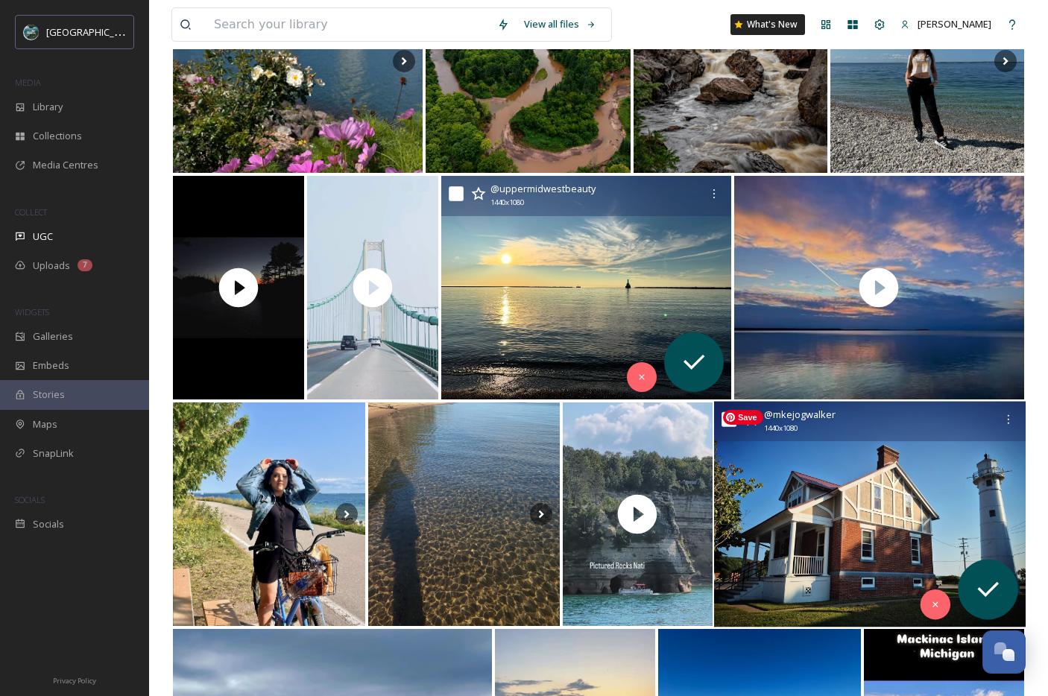
click at [868, 553] on img at bounding box center [870, 515] width 312 height 226
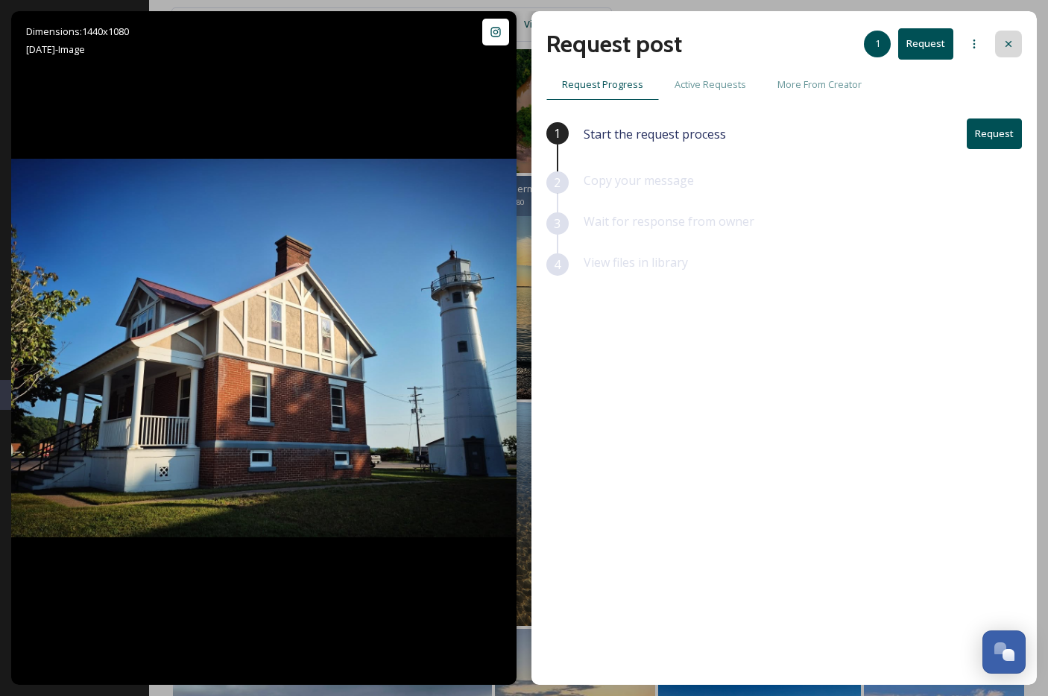
click at [1020, 35] on div at bounding box center [1008, 44] width 27 height 27
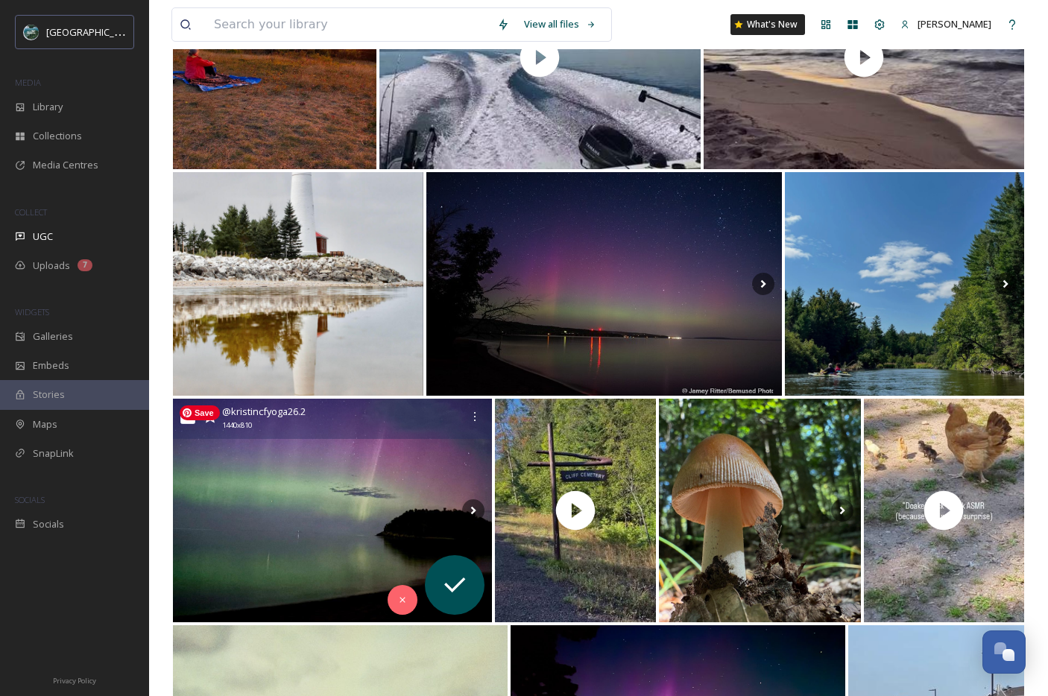
scroll to position [3687, 0]
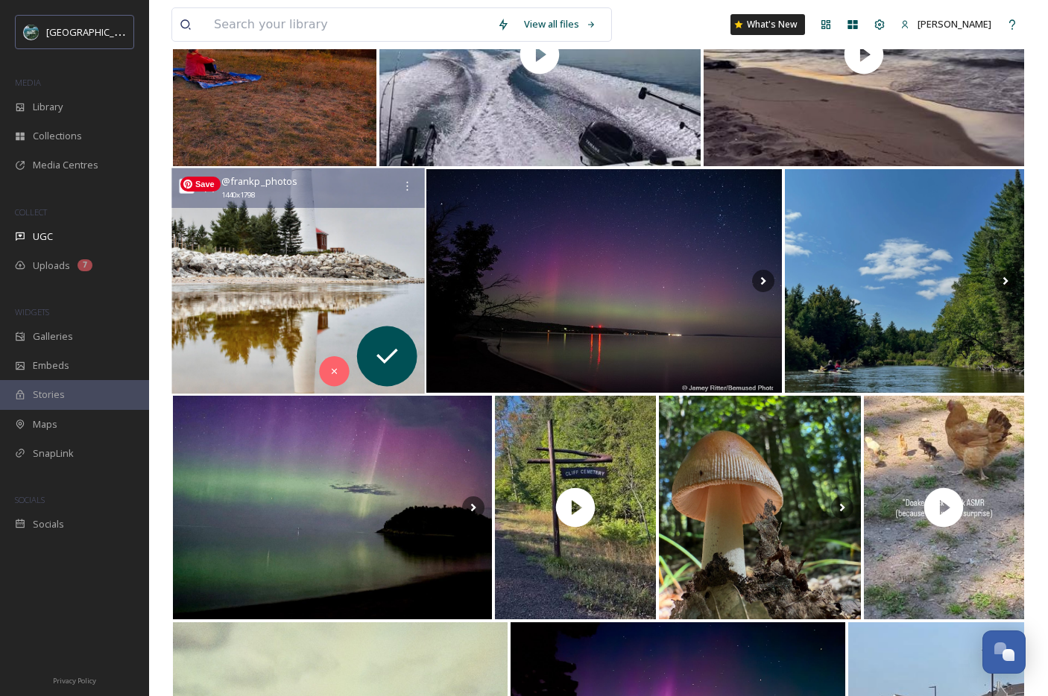
click at [257, 252] on img at bounding box center [297, 281] width 253 height 226
